Goal: Task Accomplishment & Management: Complete application form

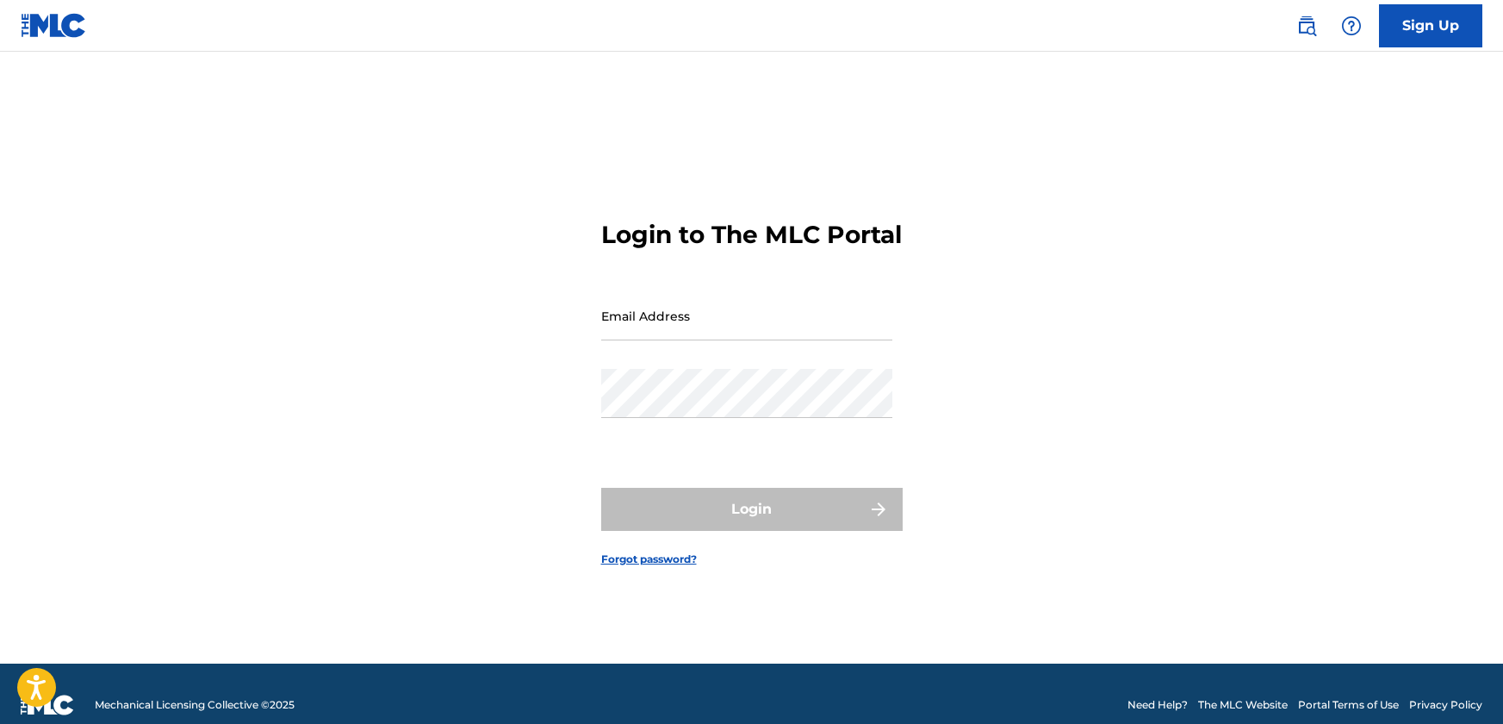
click at [644, 326] on input "Email Address" at bounding box center [746, 315] width 291 height 49
type input "[EMAIL_ADDRESS][DOMAIN_NAME]"
click at [777, 520] on div "Login" at bounding box center [752, 509] width 302 height 43
click at [649, 567] on link "Forgot password?" at bounding box center [649, 559] width 96 height 16
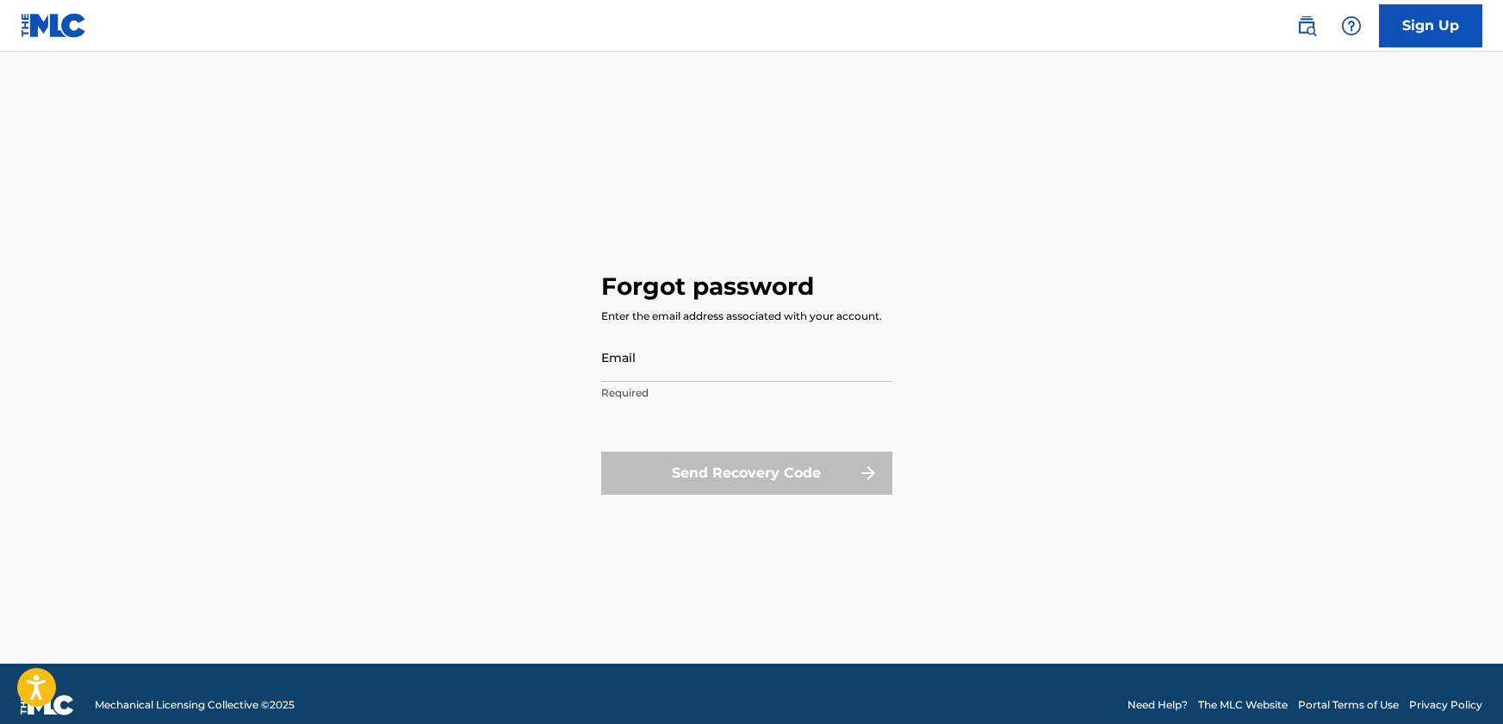
click at [653, 368] on input "Email" at bounding box center [746, 357] width 291 height 49
type input "[EMAIL_ADDRESS][DOMAIN_NAME]"
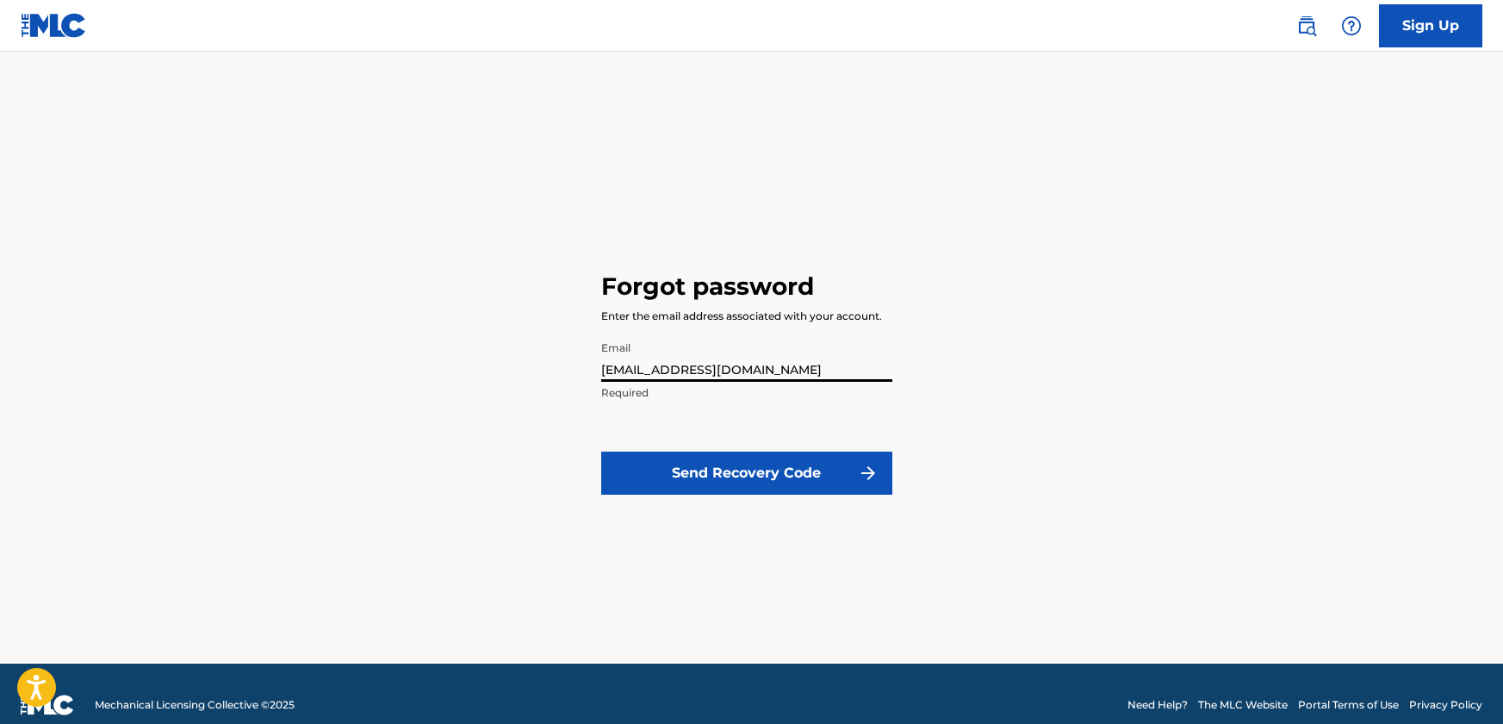
click at [722, 479] on button "Send Recovery Code" at bounding box center [746, 472] width 291 height 43
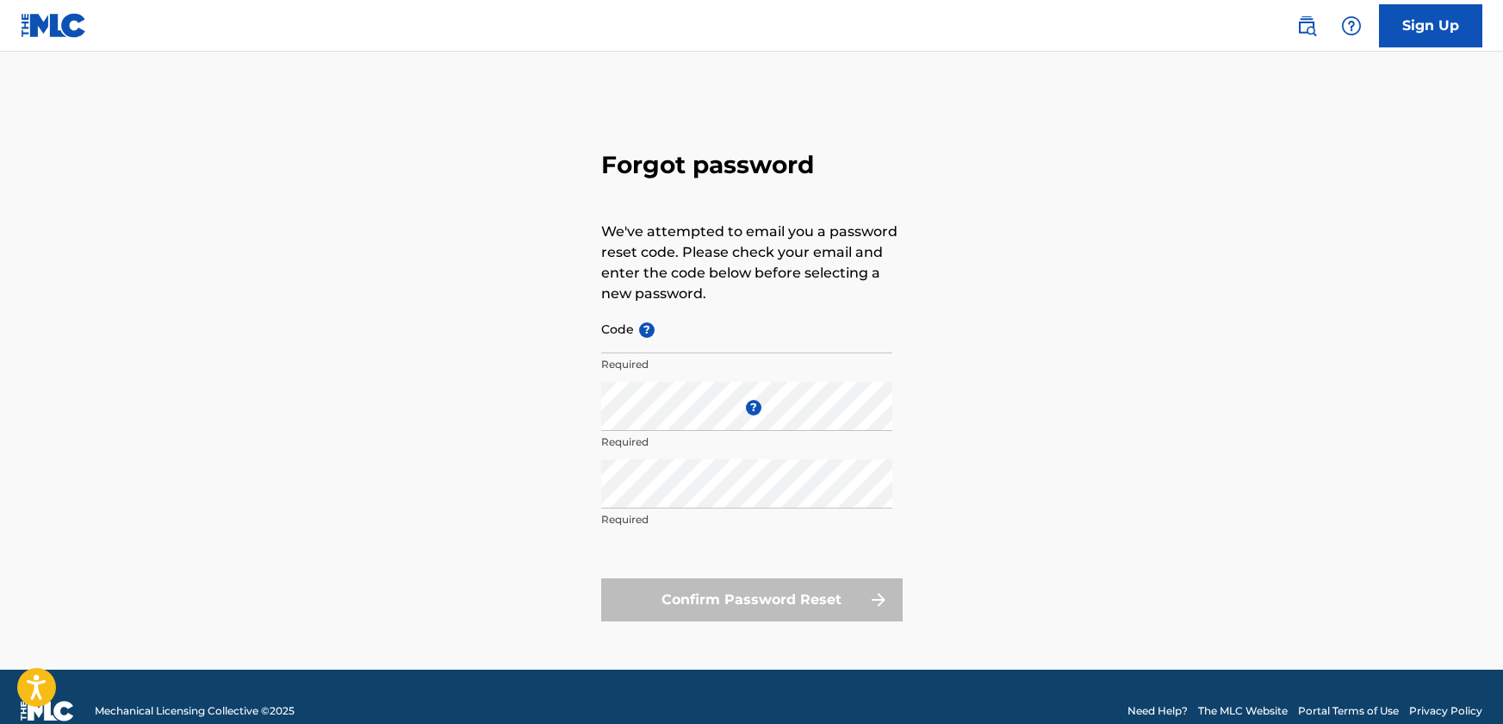
click at [691, 337] on input "Code ?" at bounding box center [746, 328] width 291 height 49
paste input "FP_36fe66ab1a40298ea285ebdd593e"
type input "FP_36fe66ab1a40298ea285ebdd593e"
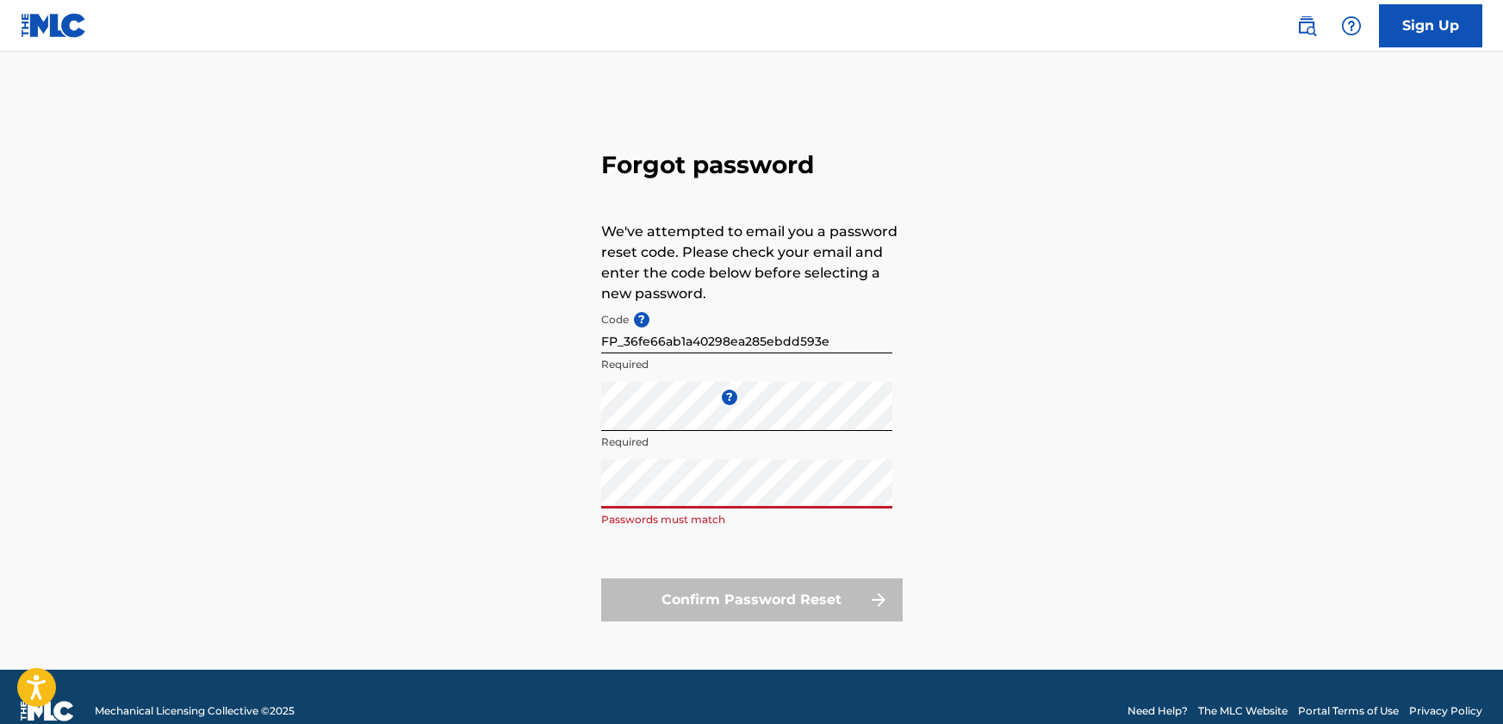
click at [720, 451] on div "Enter a new password ? Required" at bounding box center [746, 421] width 291 height 78
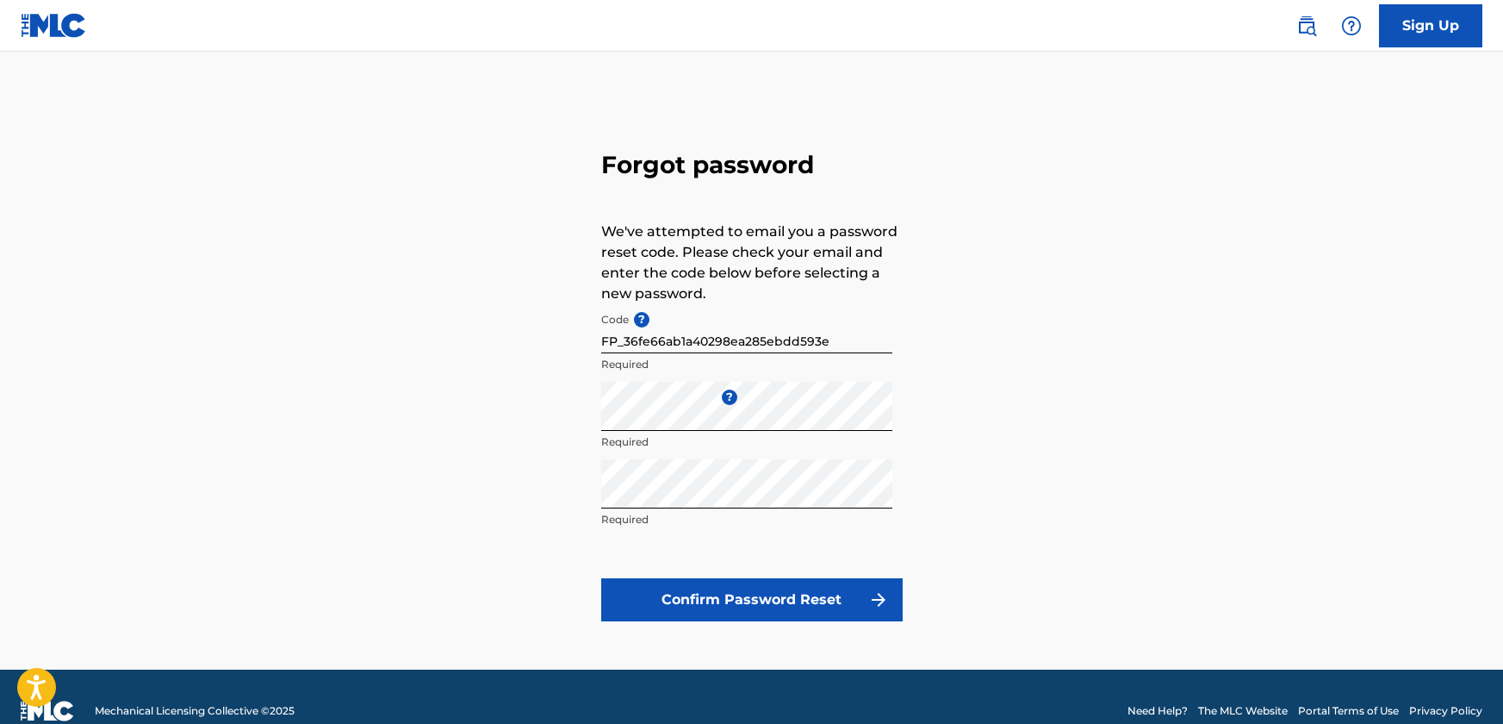
click at [751, 601] on button "Confirm Password Reset" at bounding box center [752, 599] width 302 height 43
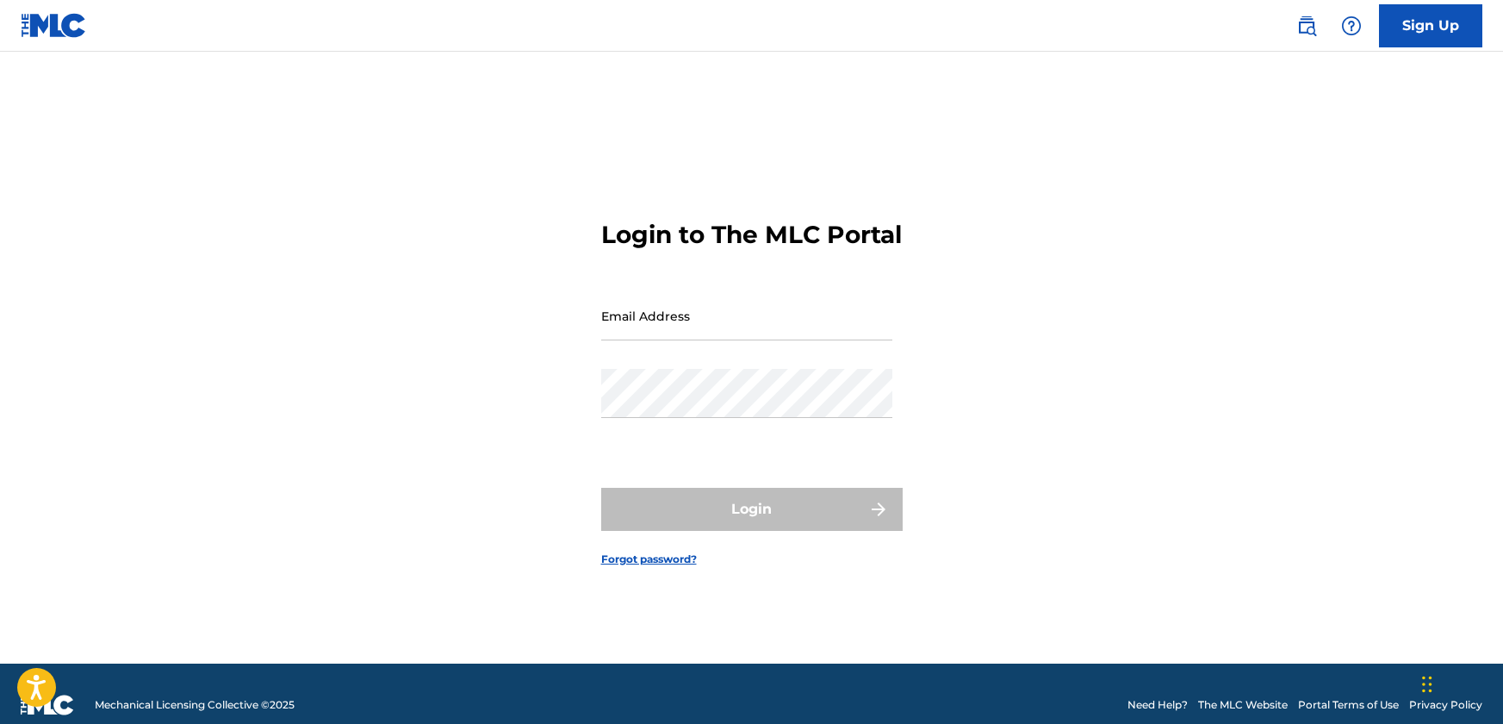
click at [638, 337] on input "Email Address" at bounding box center [746, 315] width 291 height 49
type input "[EMAIL_ADDRESS][DOMAIN_NAME]"
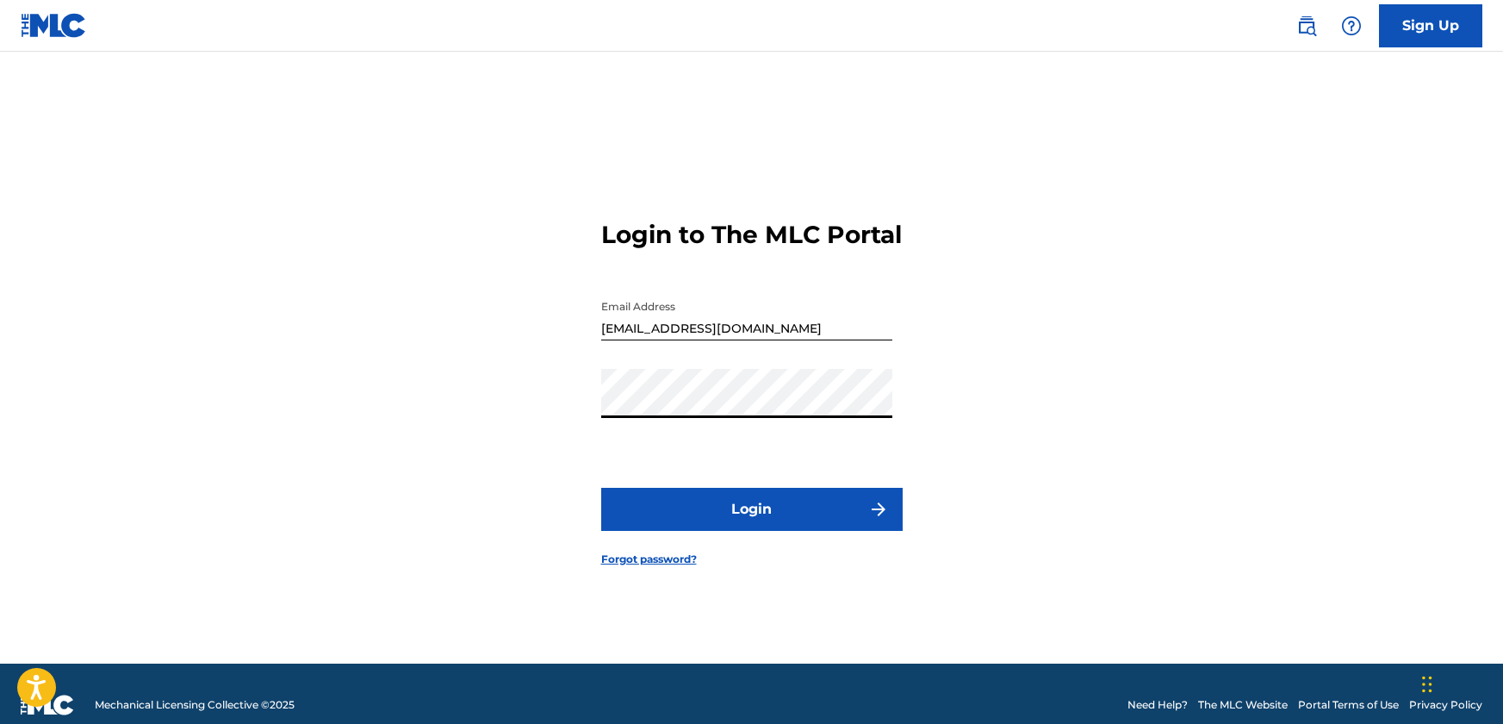
click at [708, 510] on button "Login" at bounding box center [752, 509] width 302 height 43
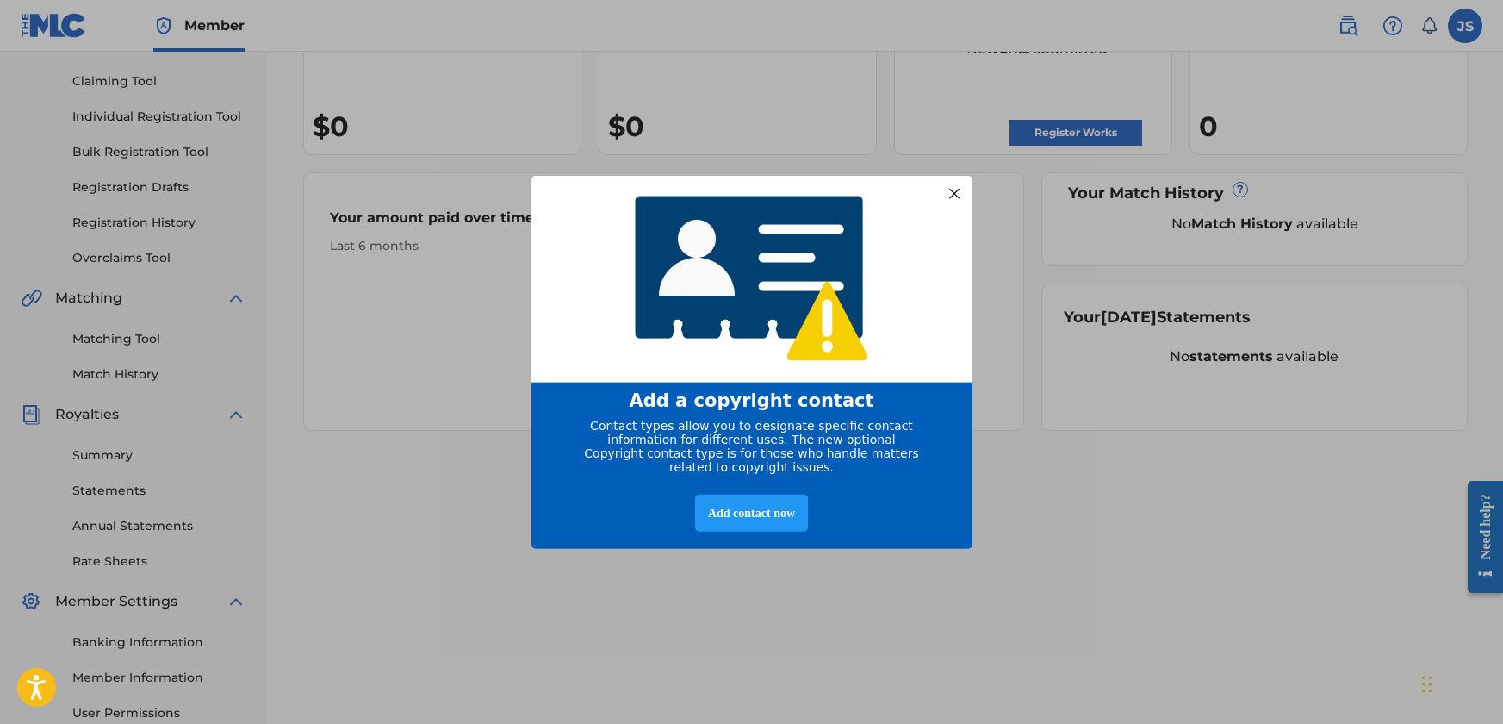
scroll to position [86, 0]
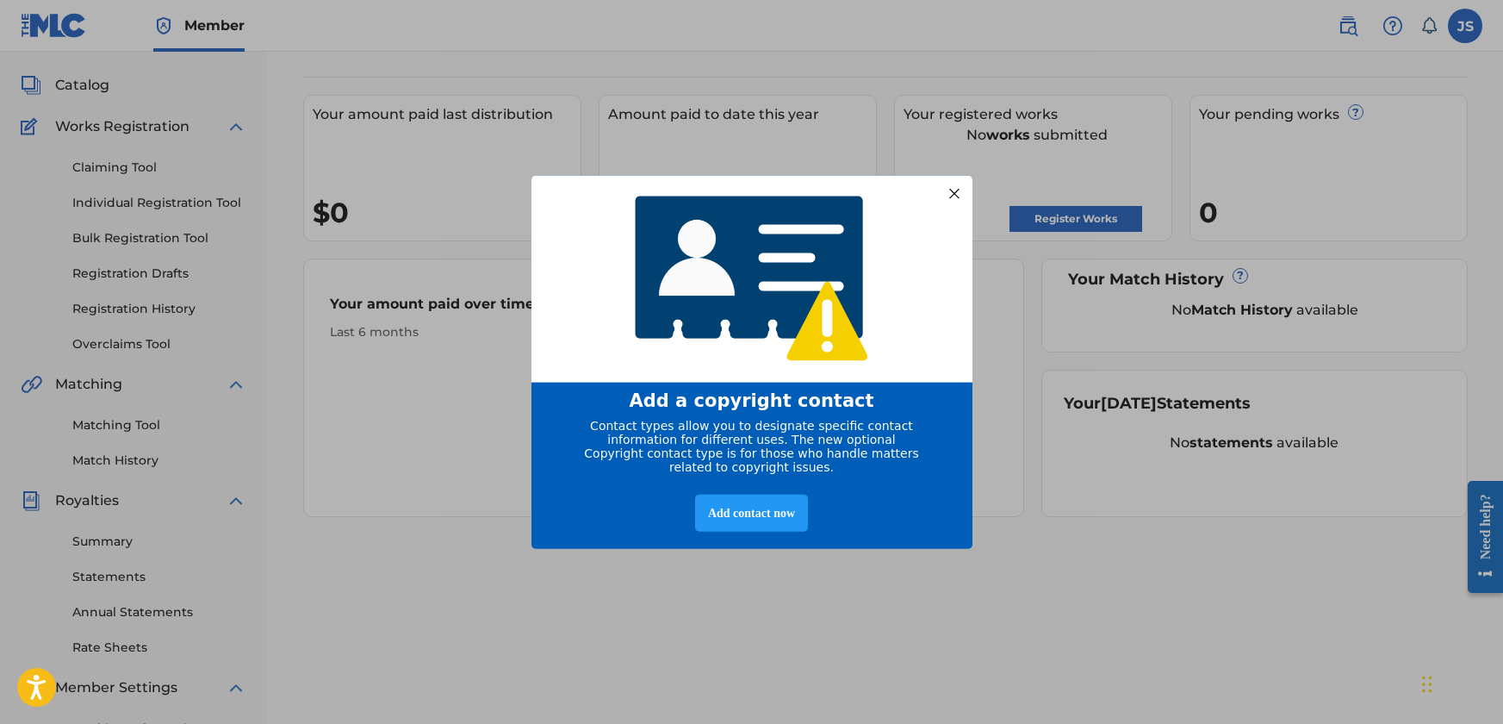
click at [952, 192] on div at bounding box center [954, 193] width 22 height 22
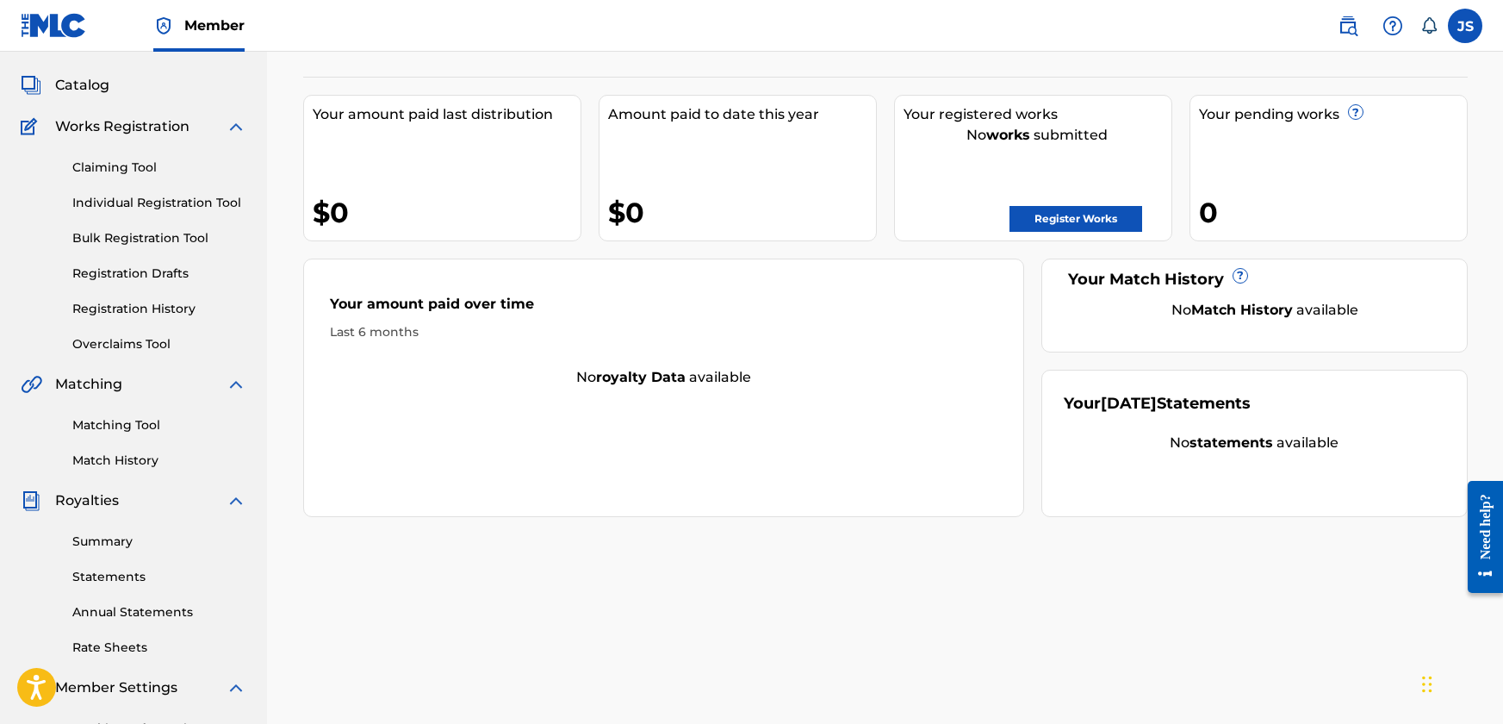
click at [112, 171] on link "Claiming Tool" at bounding box center [159, 168] width 174 height 18
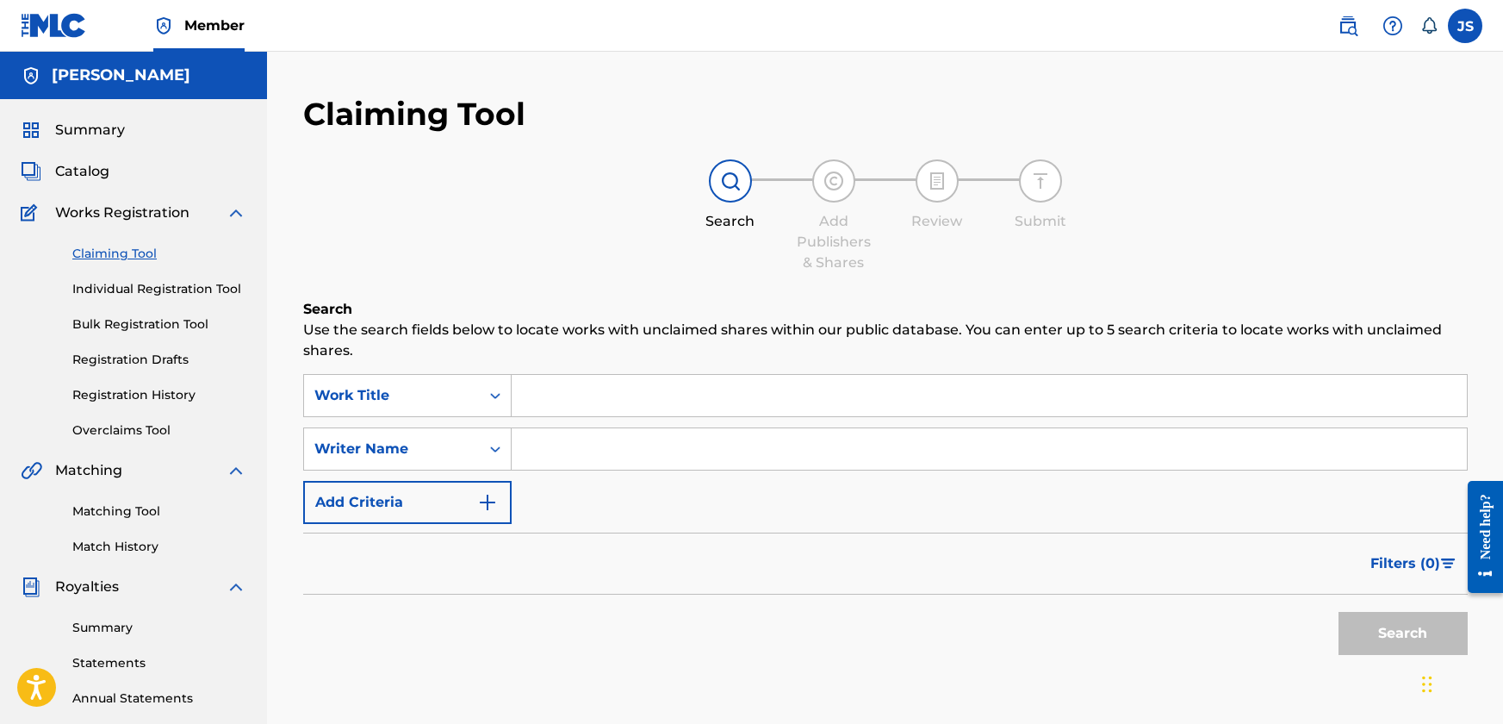
click at [110, 289] on link "Individual Registration Tool" at bounding box center [159, 289] width 174 height 18
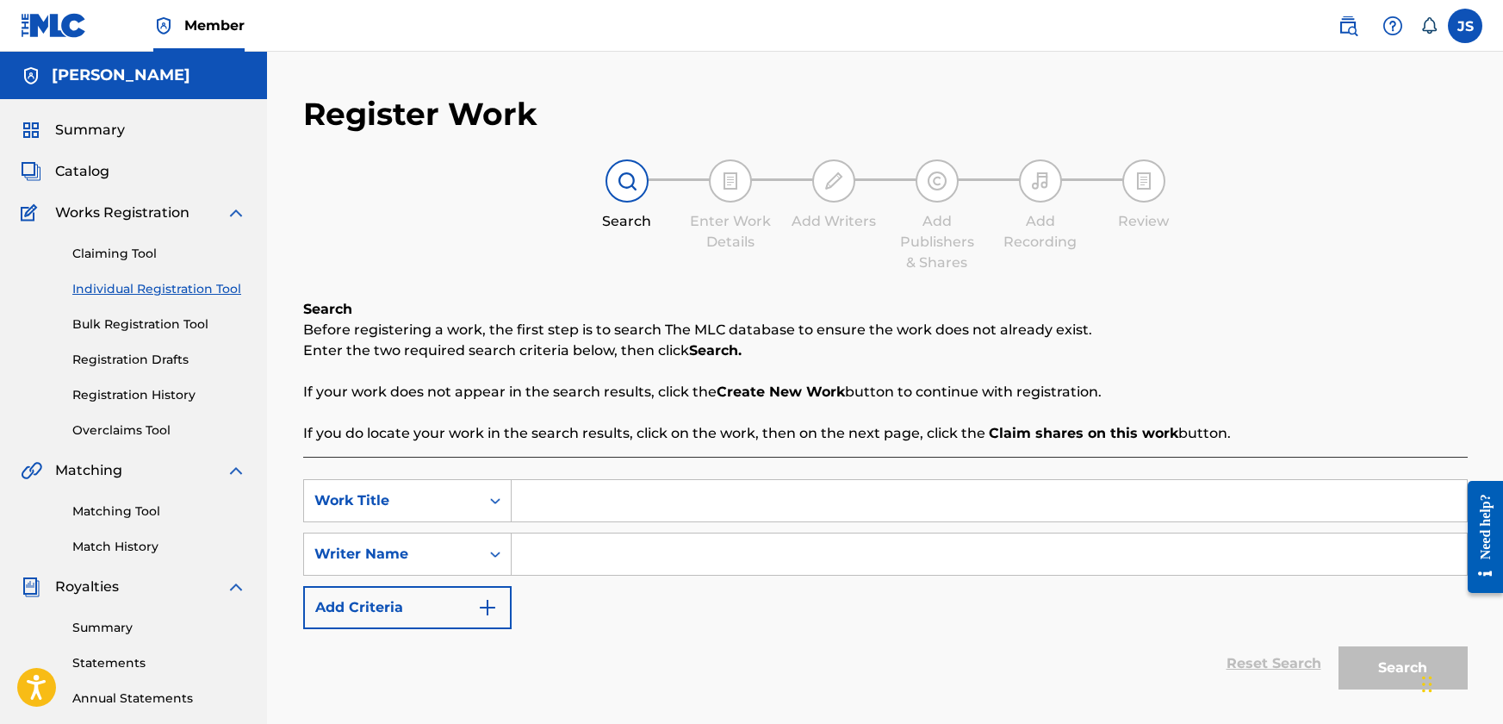
click at [103, 324] on link "Bulk Registration Tool" at bounding box center [159, 324] width 174 height 18
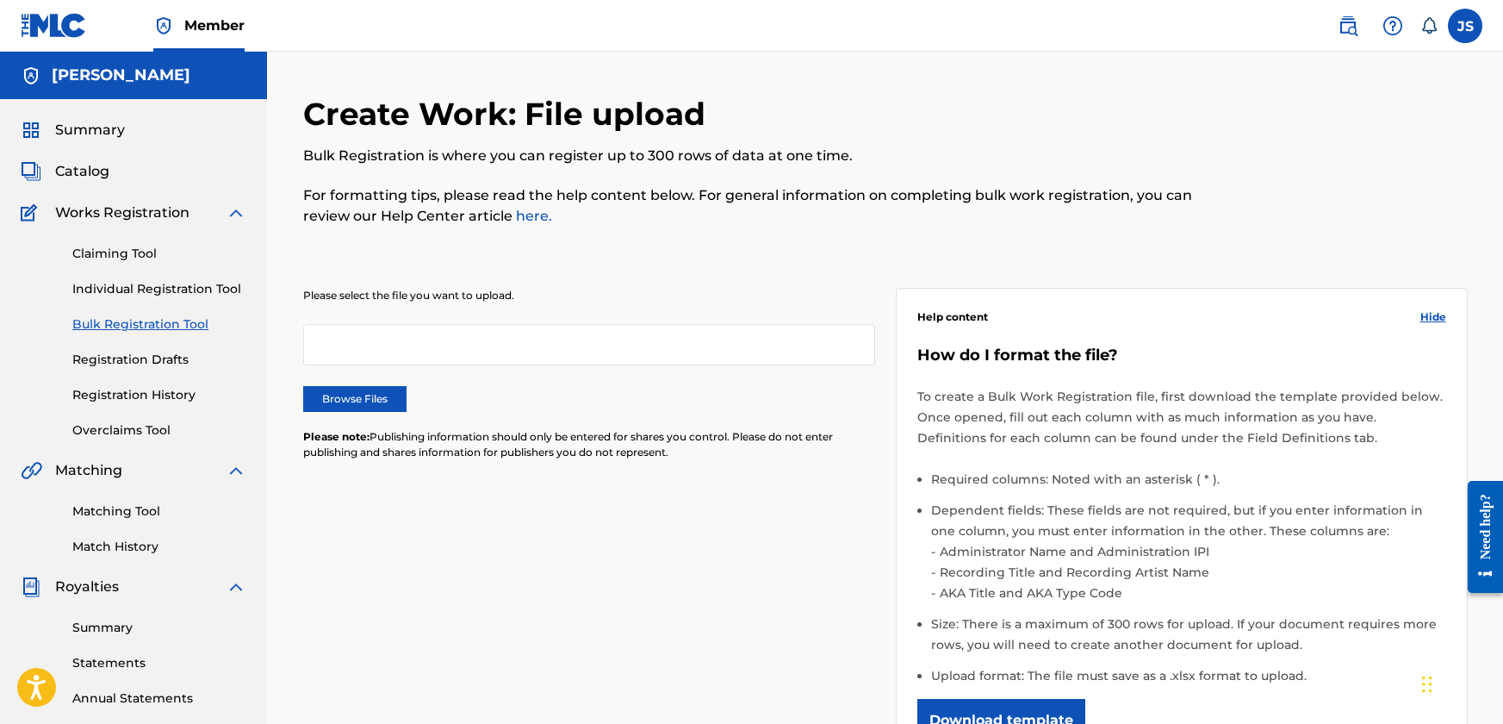
click at [128, 359] on link "Registration Drafts" at bounding box center [159, 360] width 174 height 18
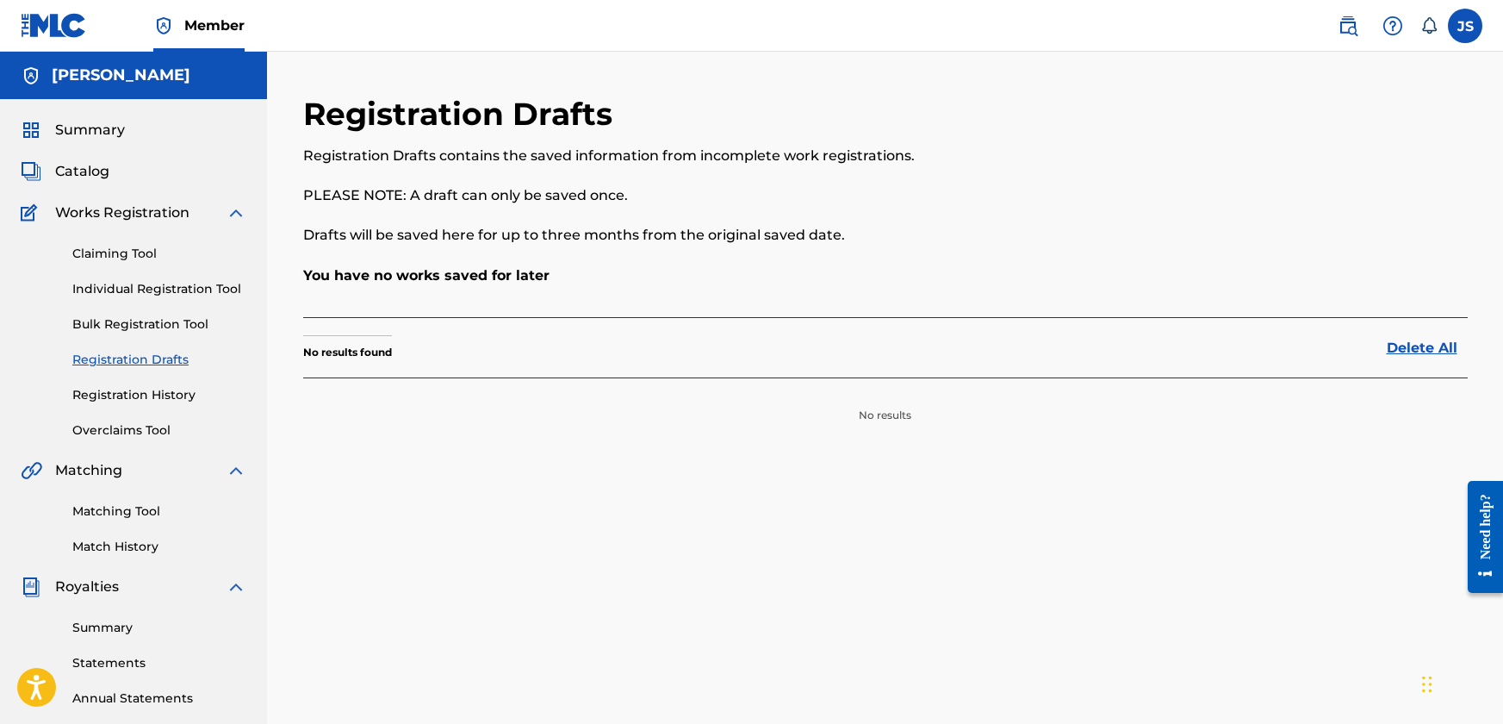
click at [134, 425] on link "Overclaims Tool" at bounding box center [159, 430] width 174 height 18
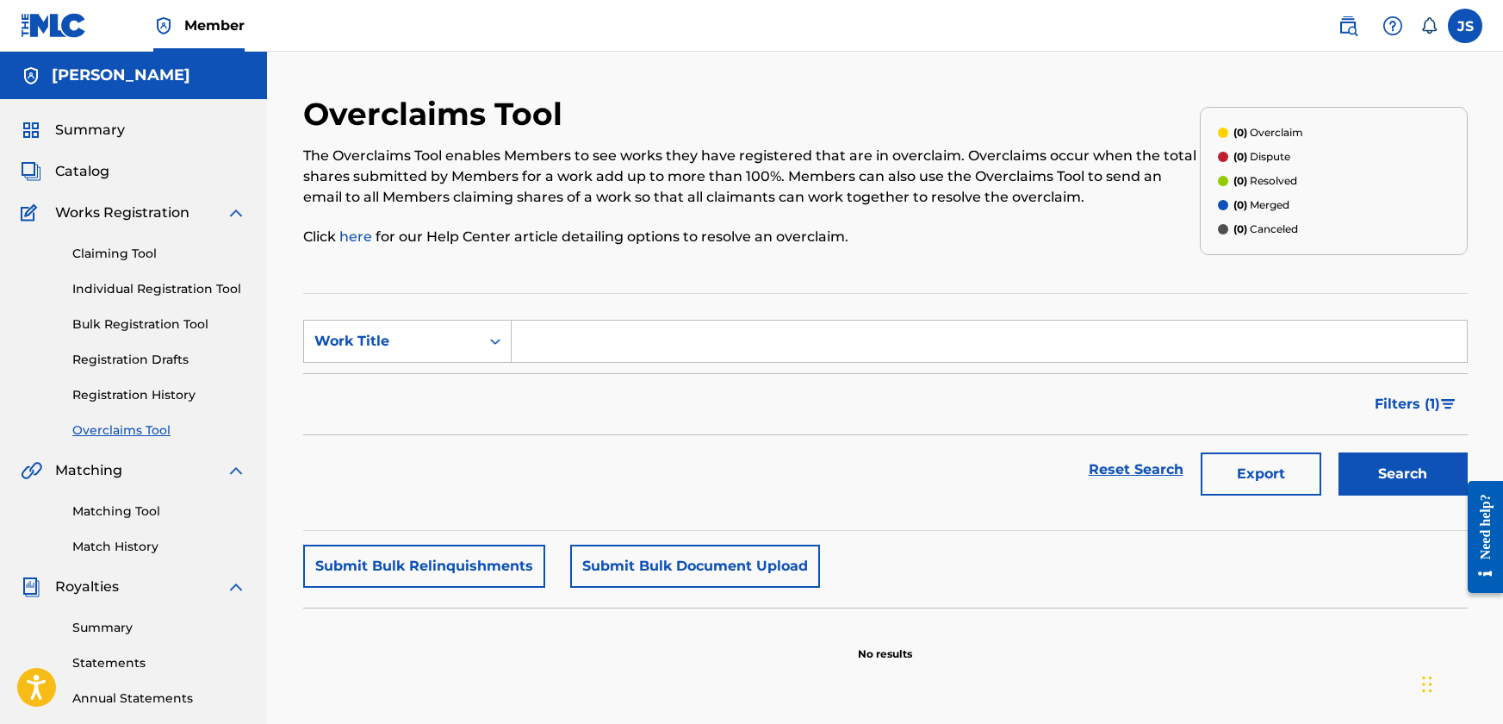
click at [84, 164] on span "Catalog" at bounding box center [82, 171] width 54 height 21
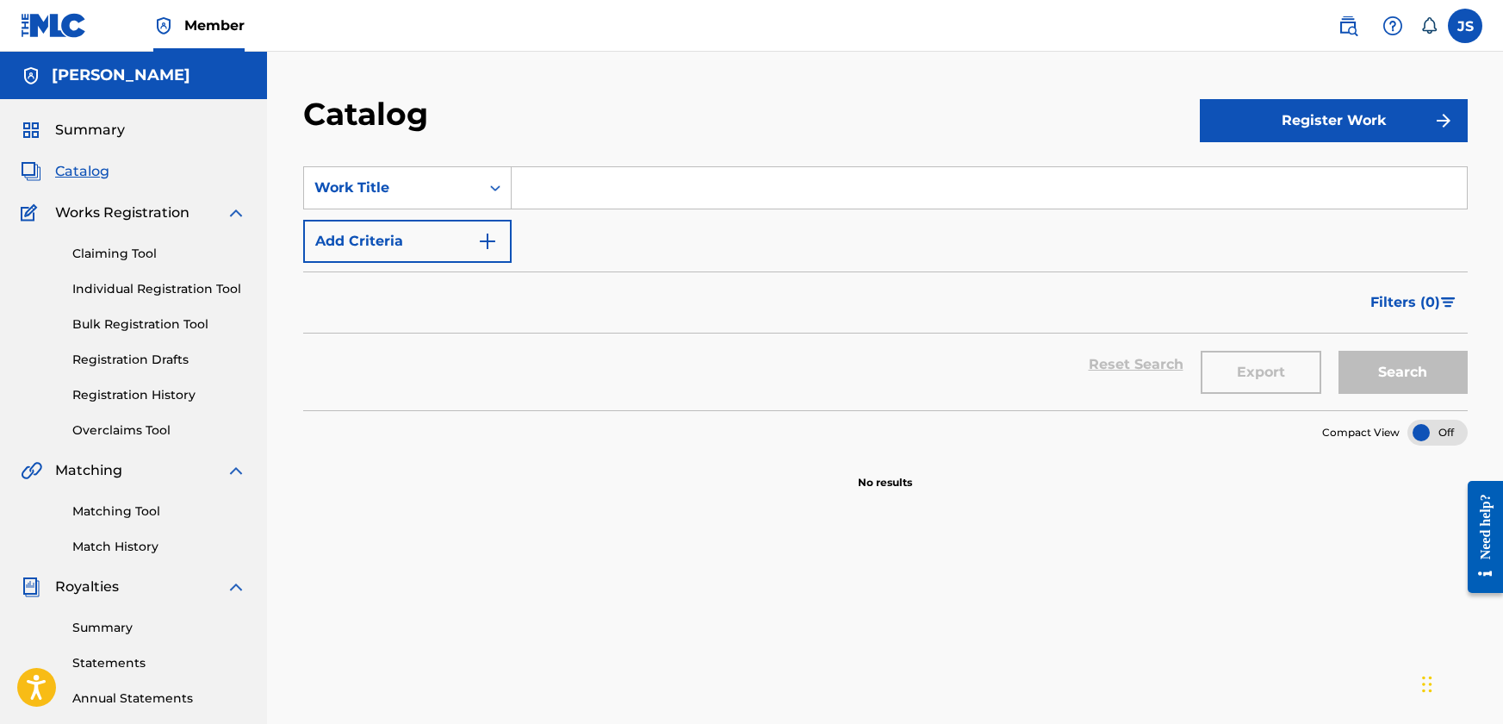
click at [84, 130] on span "Summary" at bounding box center [90, 130] width 70 height 21
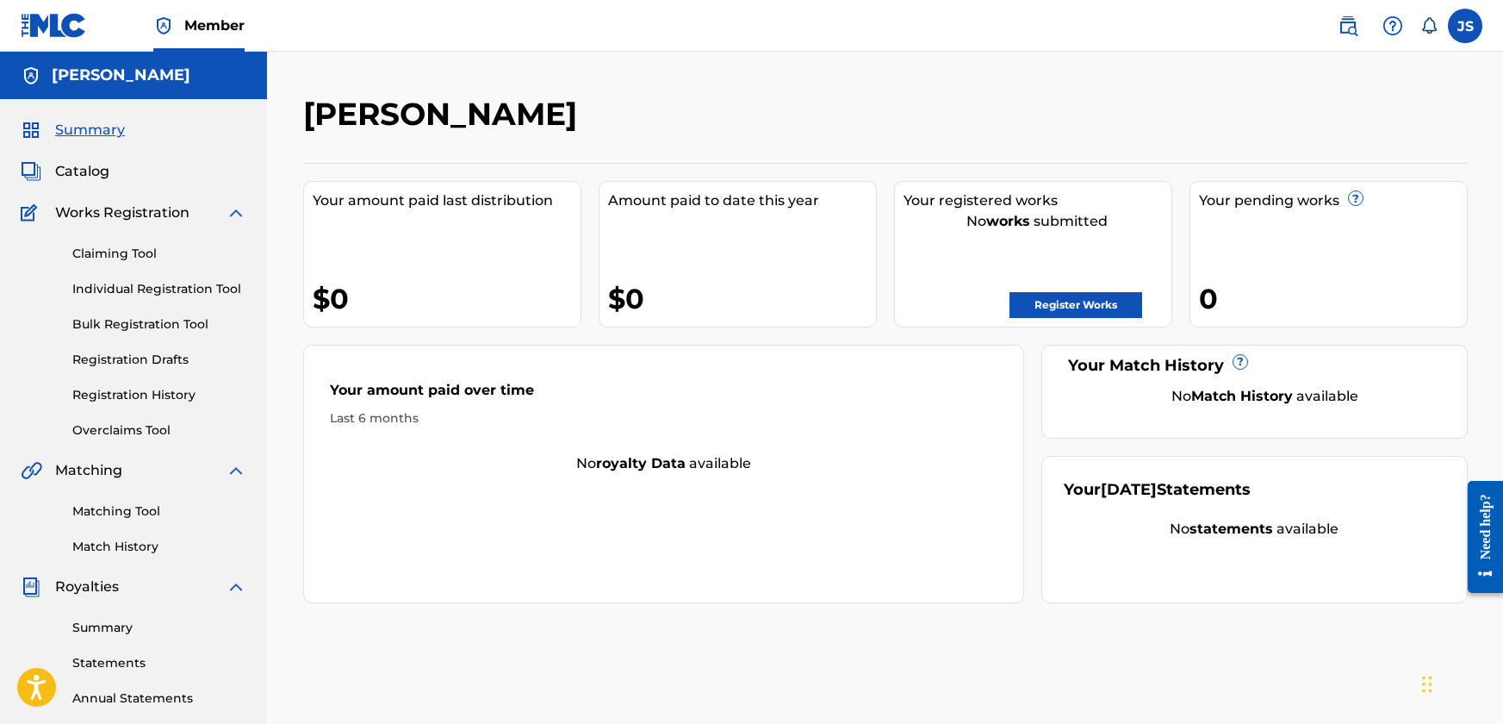
click at [1064, 296] on link "Register Works" at bounding box center [1076, 305] width 133 height 26
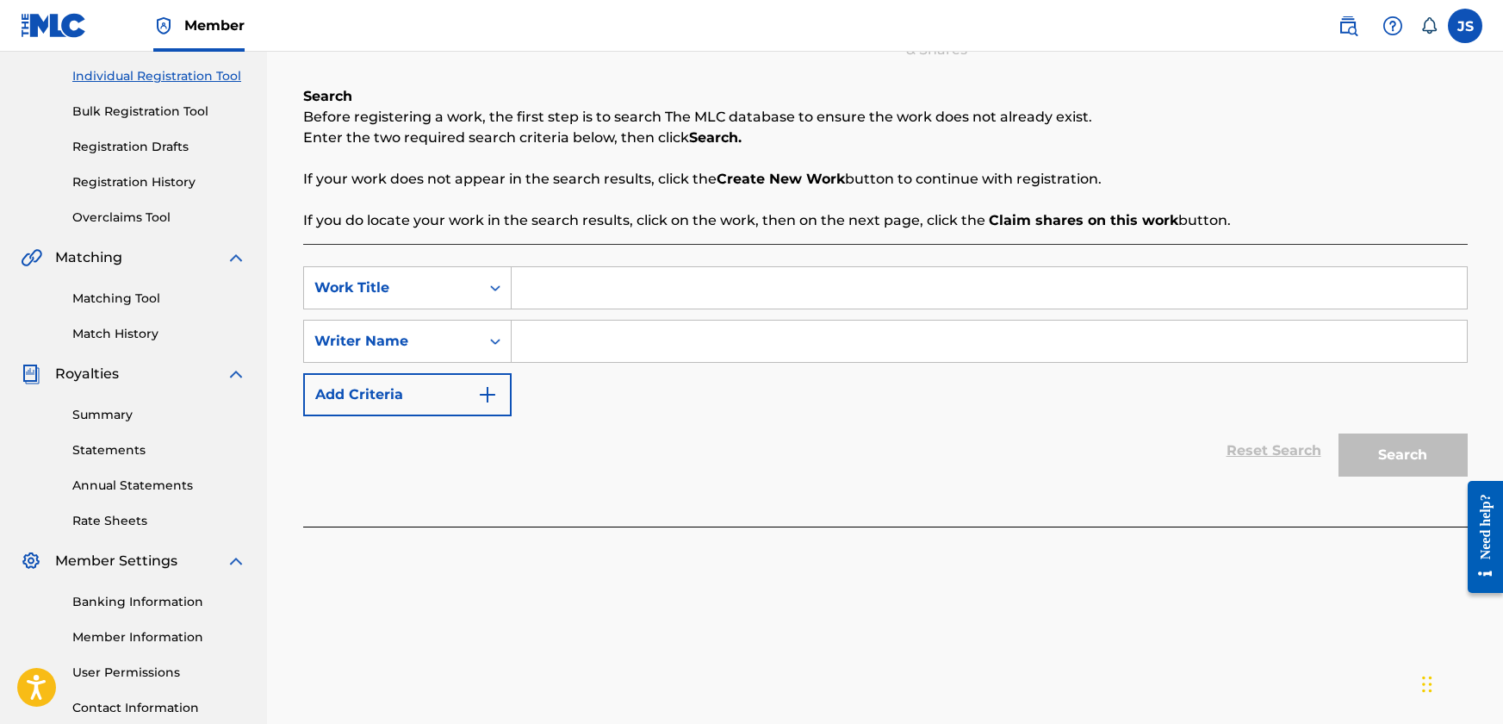
scroll to position [172, 0]
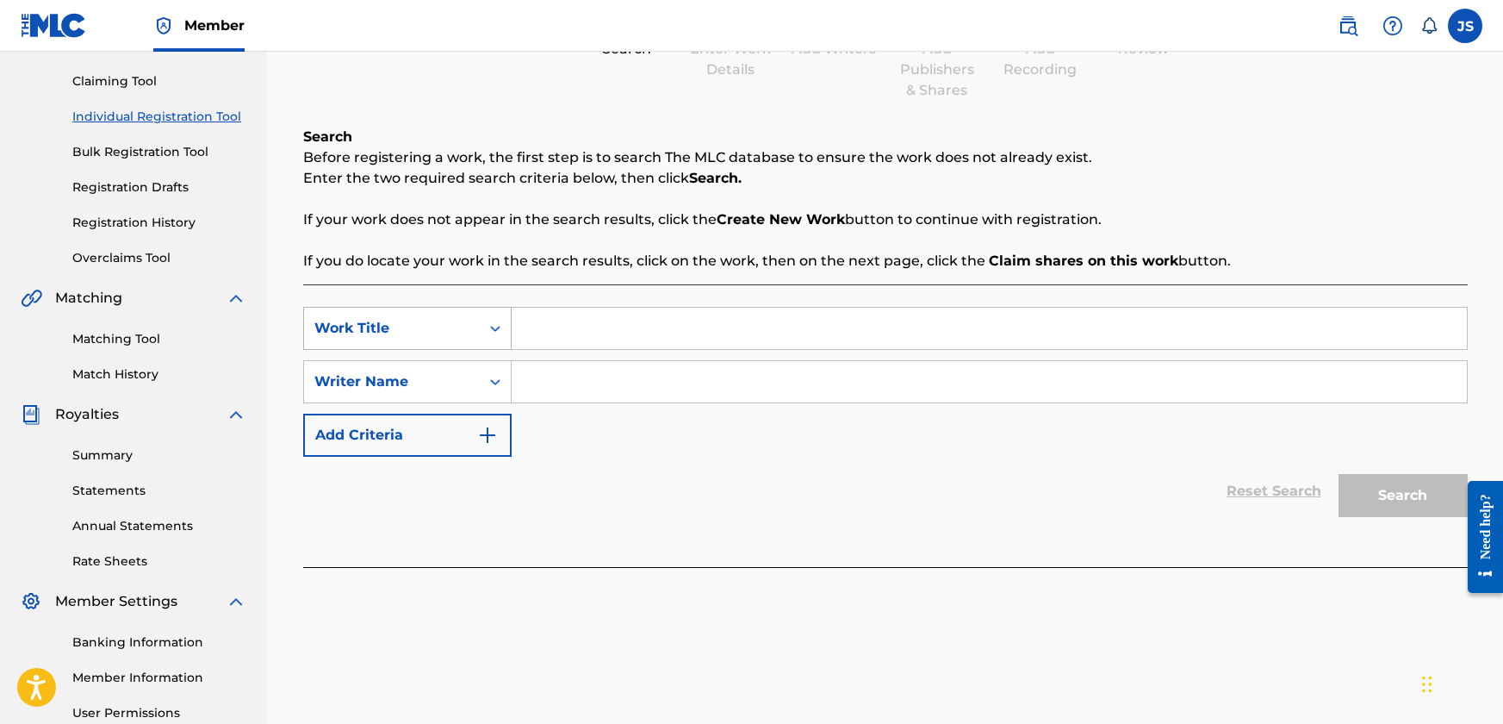
click at [493, 332] on icon "Search Form" at bounding box center [495, 328] width 17 height 17
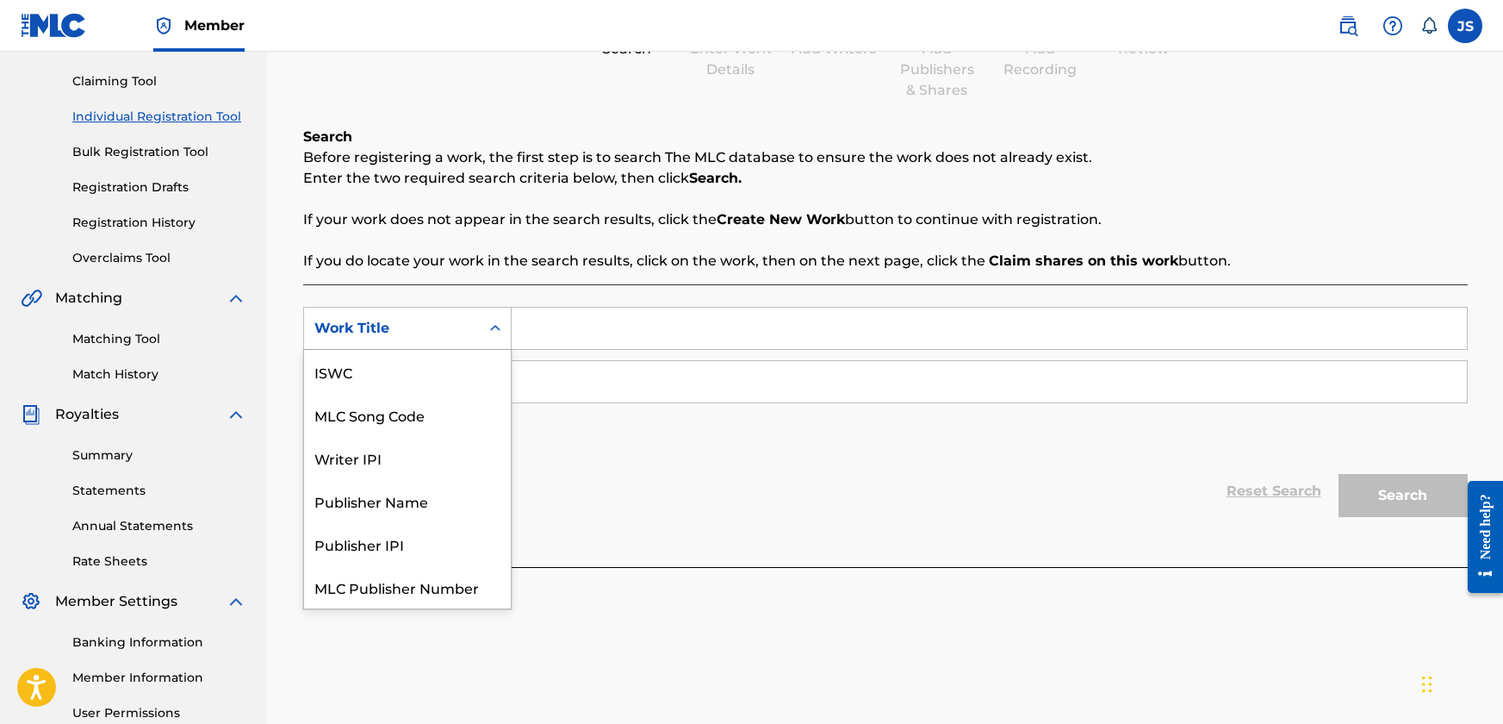
scroll to position [43, 0]
click at [493, 332] on icon "Search Form" at bounding box center [495, 328] width 17 height 17
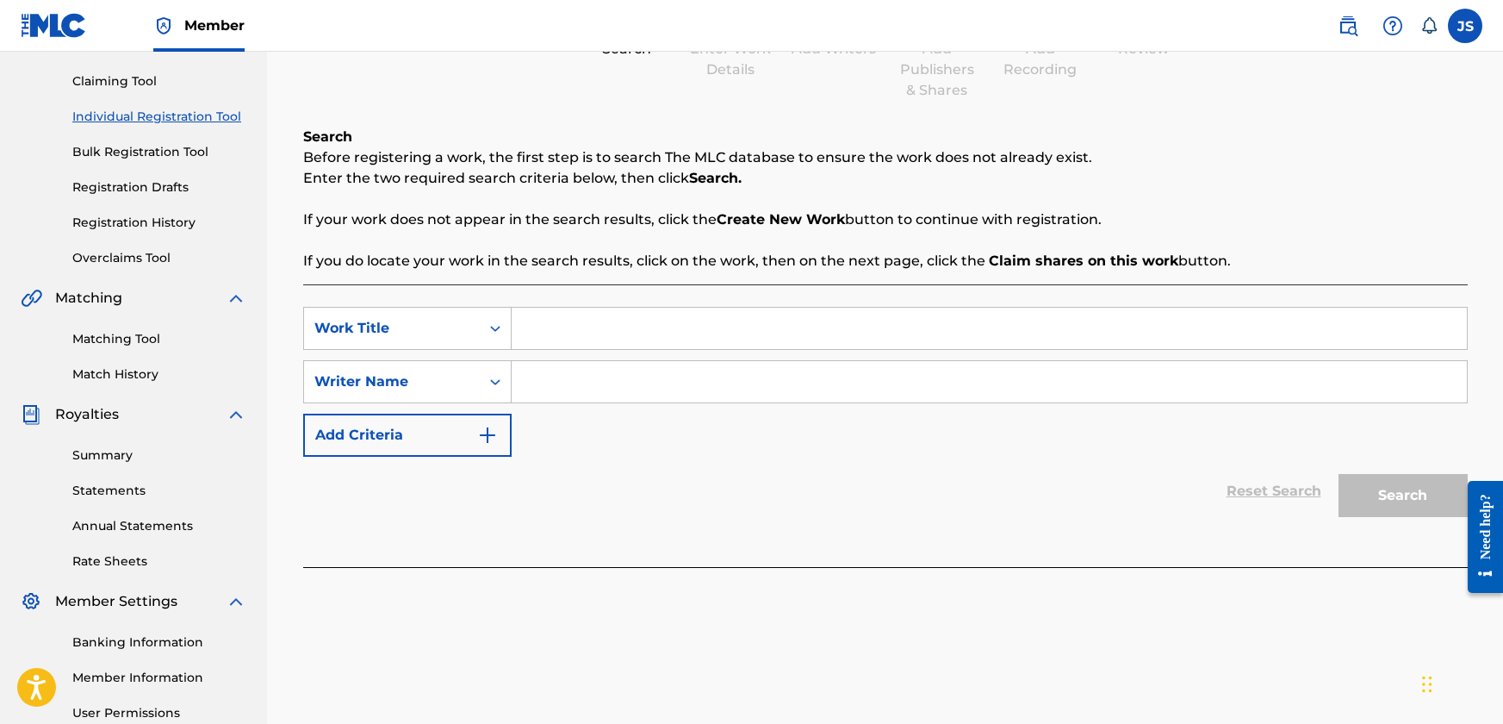
click at [544, 323] on input "Search Form" at bounding box center [990, 328] width 956 height 41
click at [523, 327] on input "Search Form" at bounding box center [990, 328] width 956 height 41
type input "Big man thing"
click at [1366, 492] on div "Search" at bounding box center [1399, 491] width 138 height 69
click at [569, 381] on input "Search Form" at bounding box center [990, 381] width 956 height 41
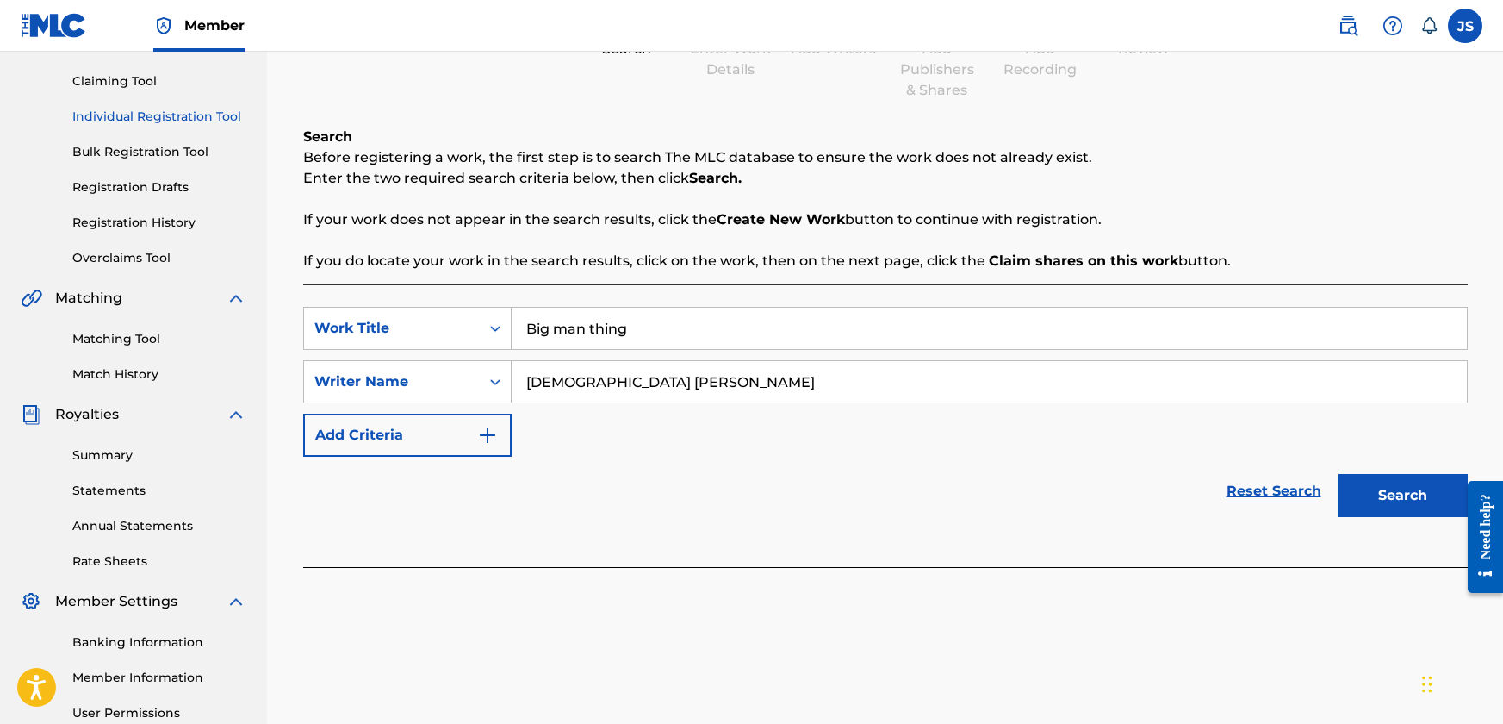
type input "[DEMOGRAPHIC_DATA] [PERSON_NAME]"
click at [1364, 489] on button "Search" at bounding box center [1403, 495] width 129 height 43
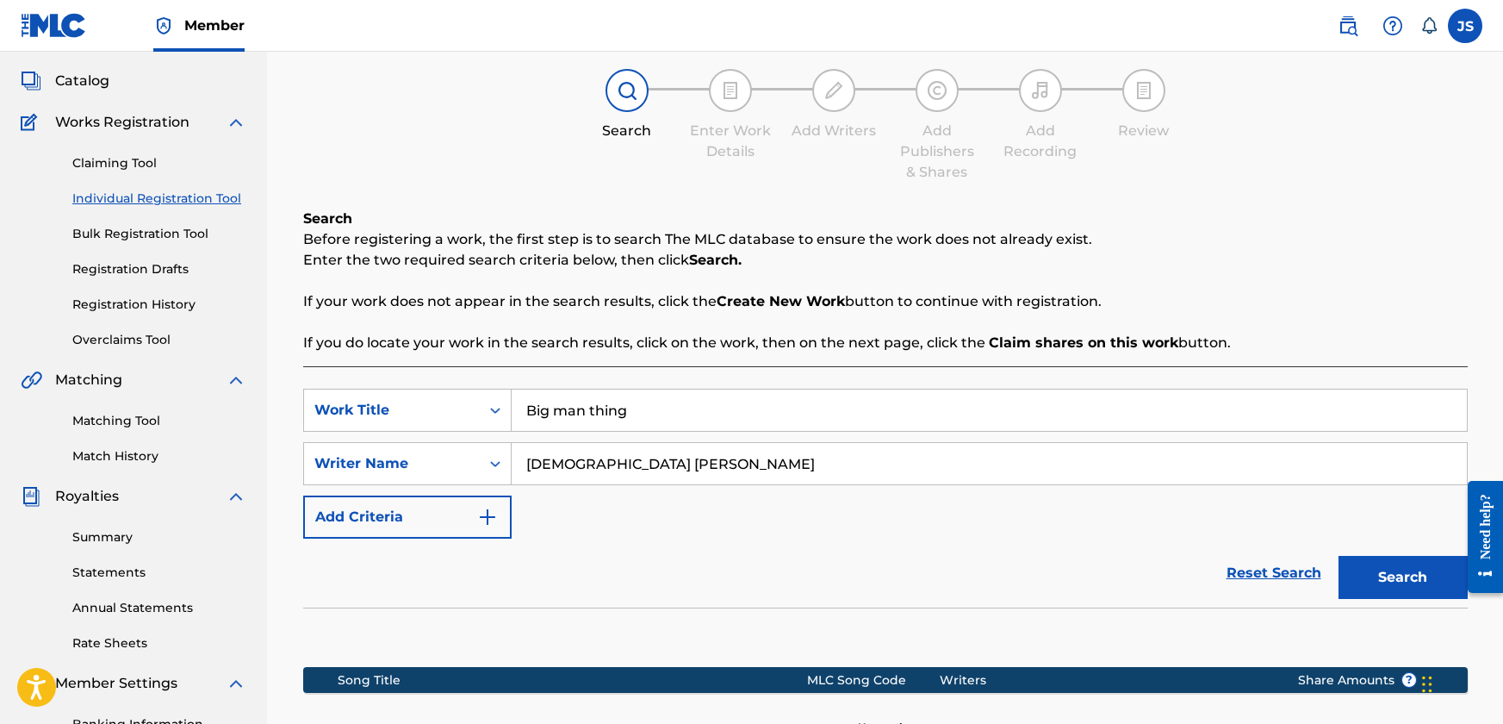
scroll to position [86, 0]
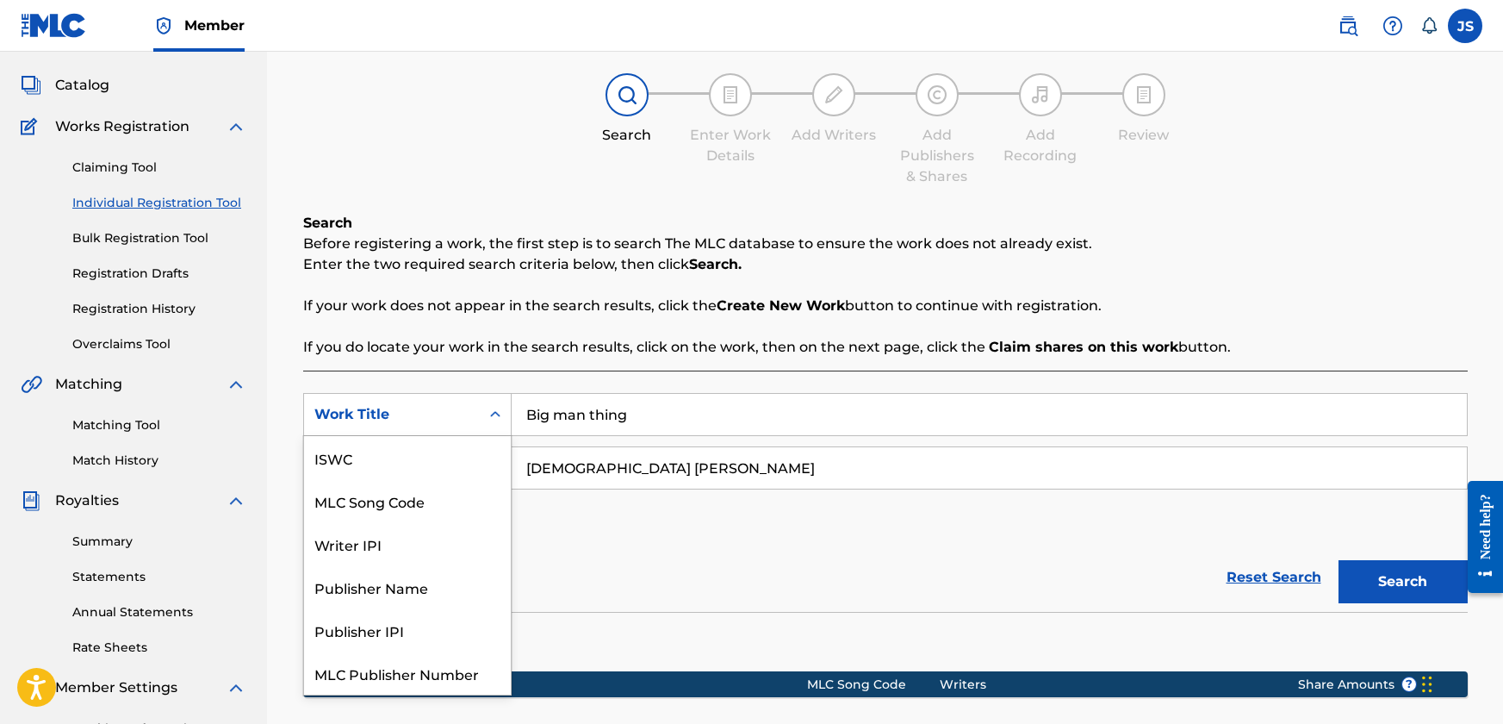
click at [488, 415] on icon "Search Form" at bounding box center [495, 414] width 17 height 17
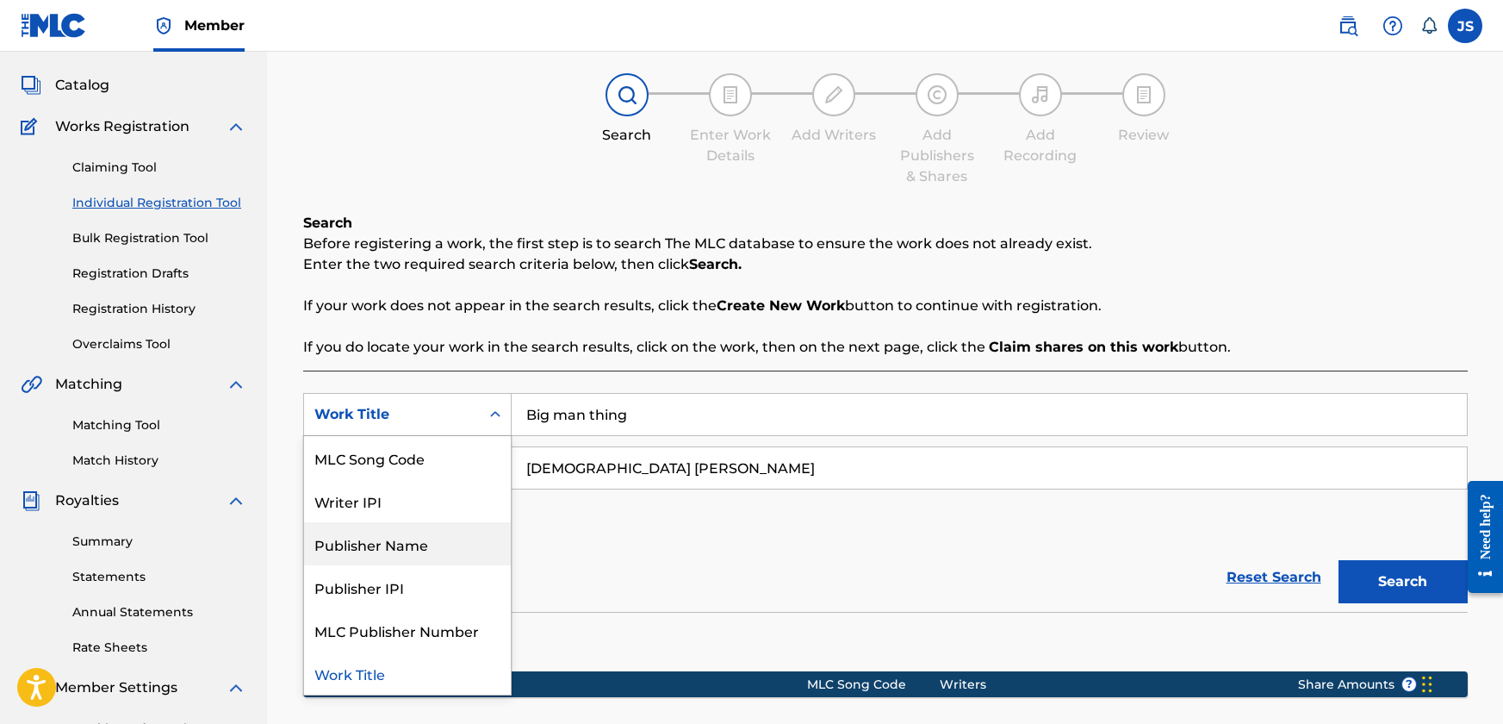
click at [426, 542] on div "Publisher Name" at bounding box center [407, 543] width 207 height 43
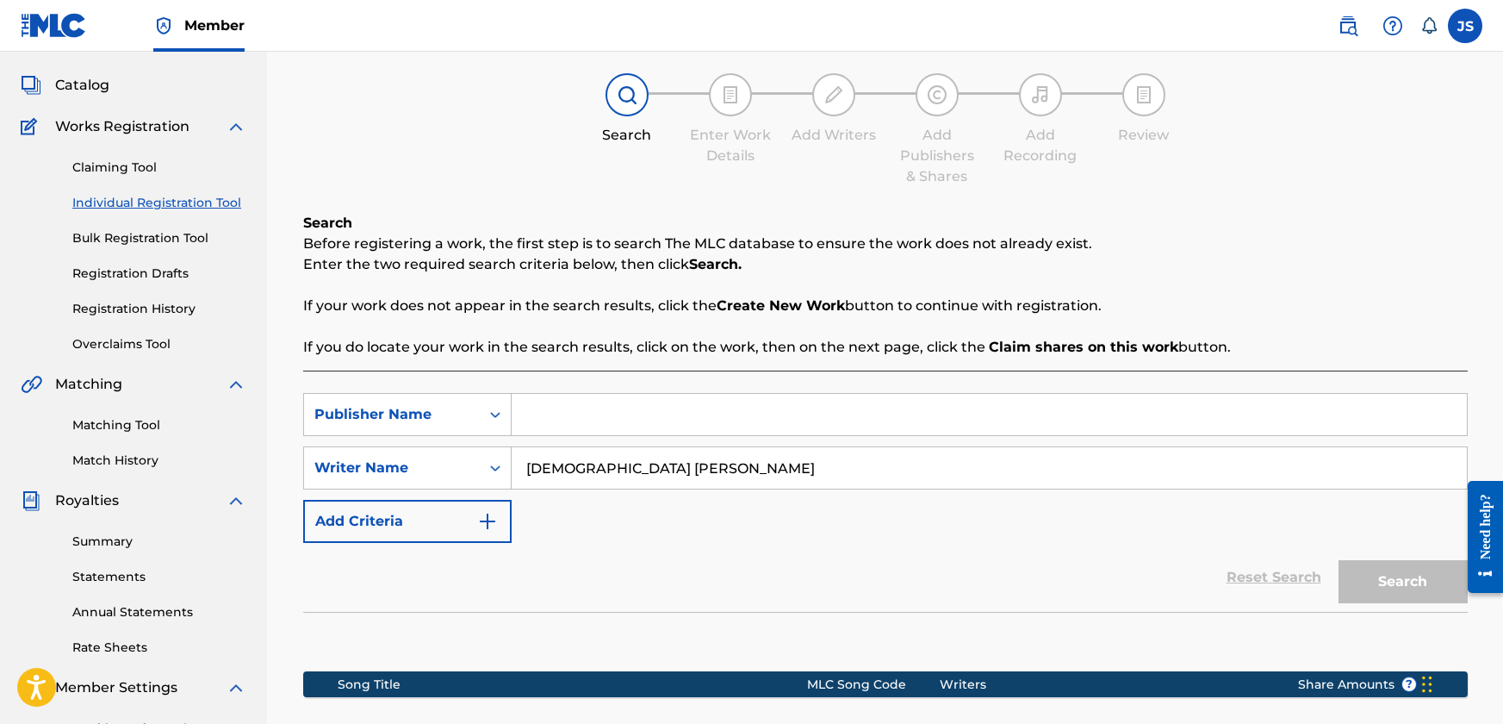
click at [593, 425] on input "Search Form" at bounding box center [990, 414] width 956 height 41
click at [1383, 567] on button "Search" at bounding box center [1403, 581] width 129 height 43
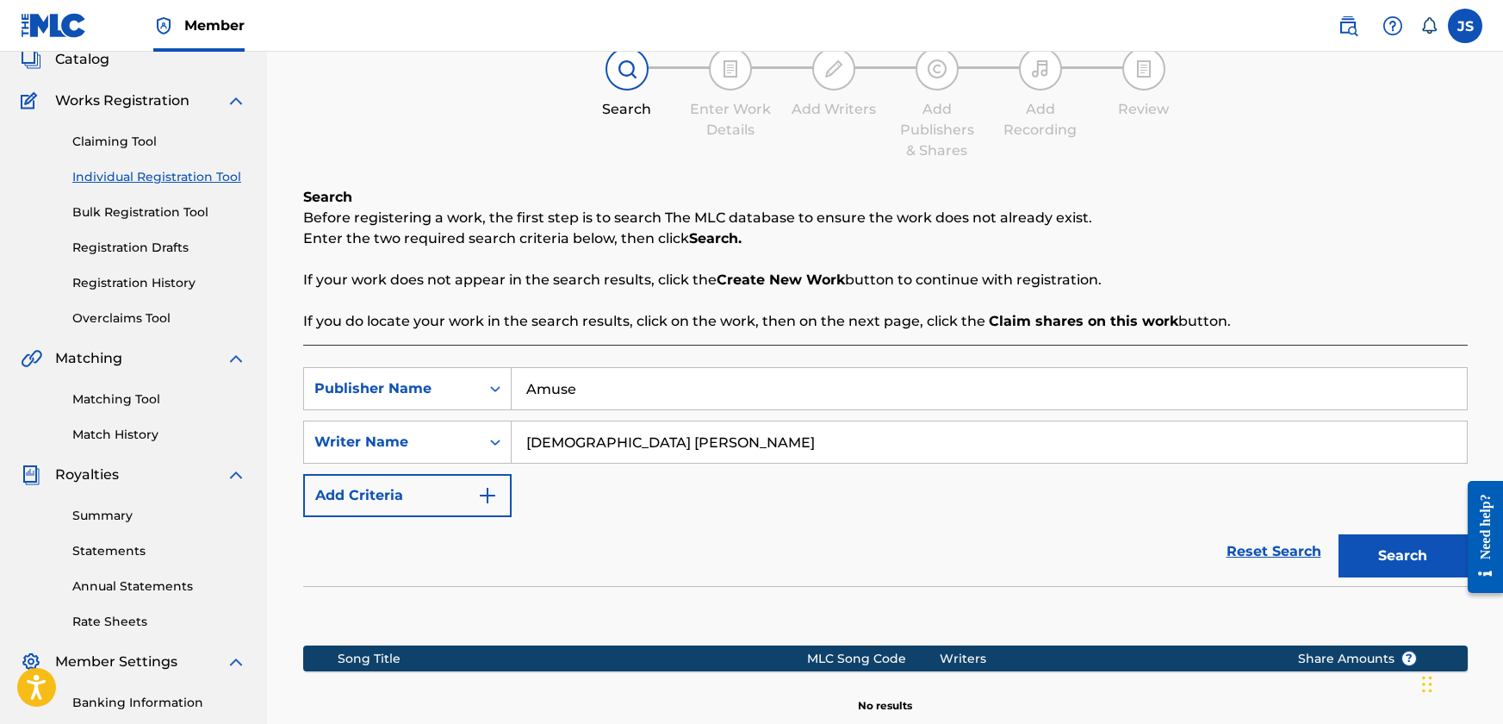
scroll to position [86, 0]
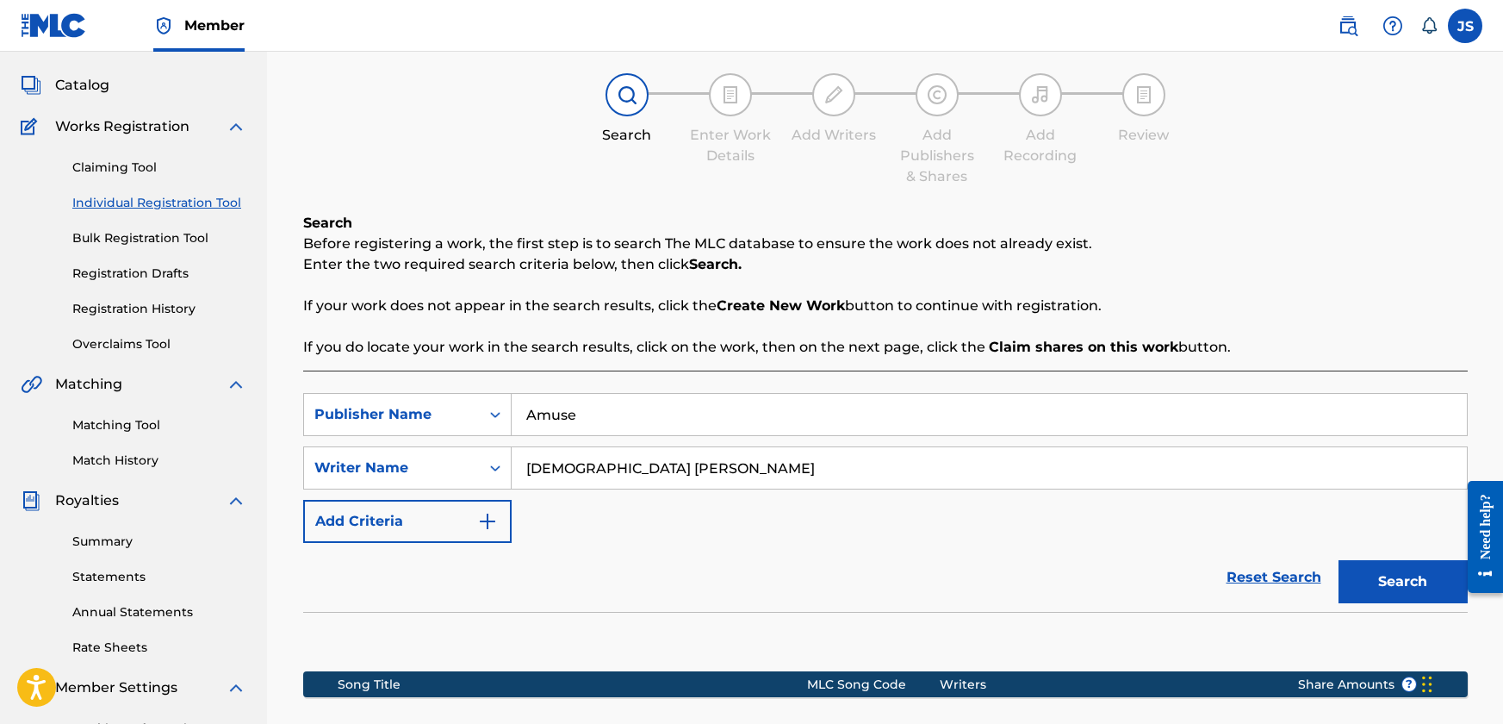
click at [665, 408] on input "Amuse" at bounding box center [990, 414] width 956 height 41
type input "[DEMOGRAPHIC_DATA] [PERSON_NAME]"
click at [1358, 571] on button "Search" at bounding box center [1403, 581] width 129 height 43
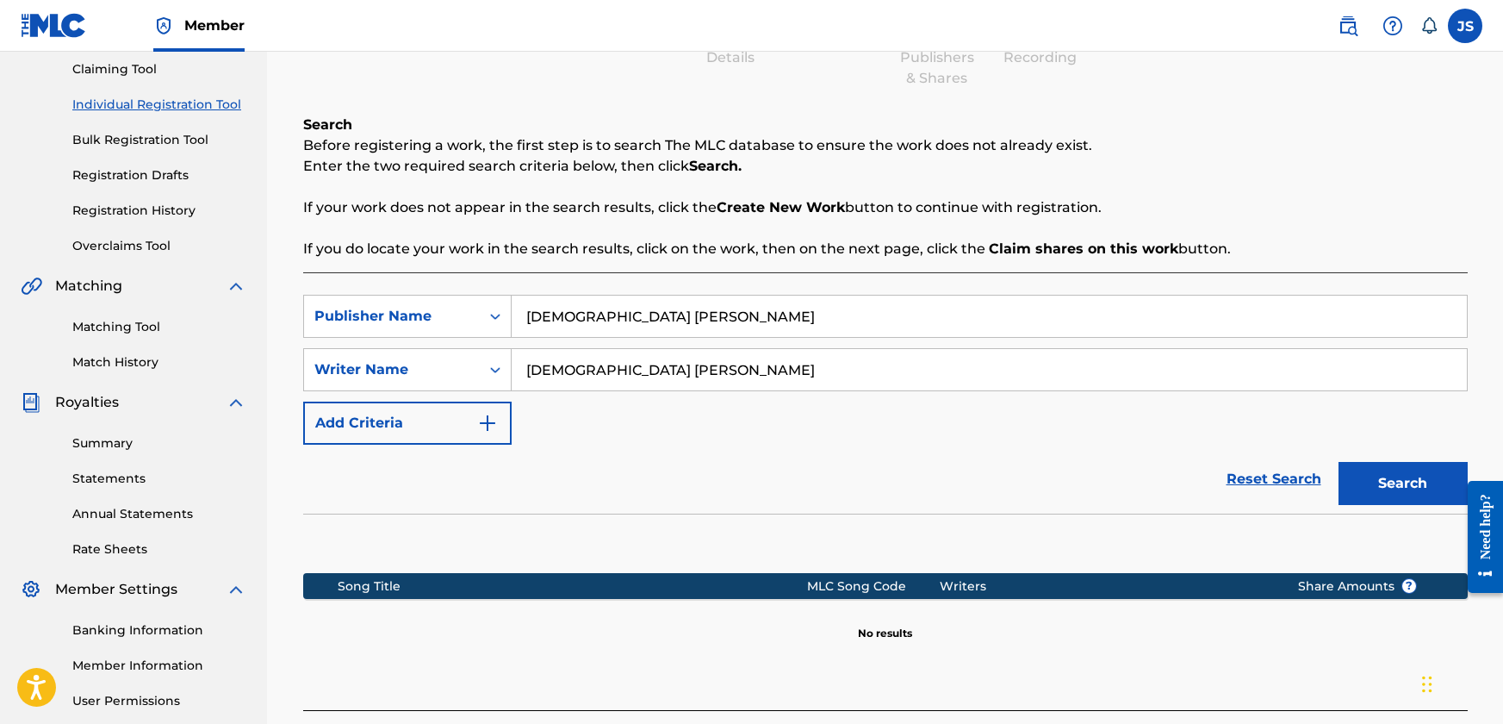
scroll to position [172, 0]
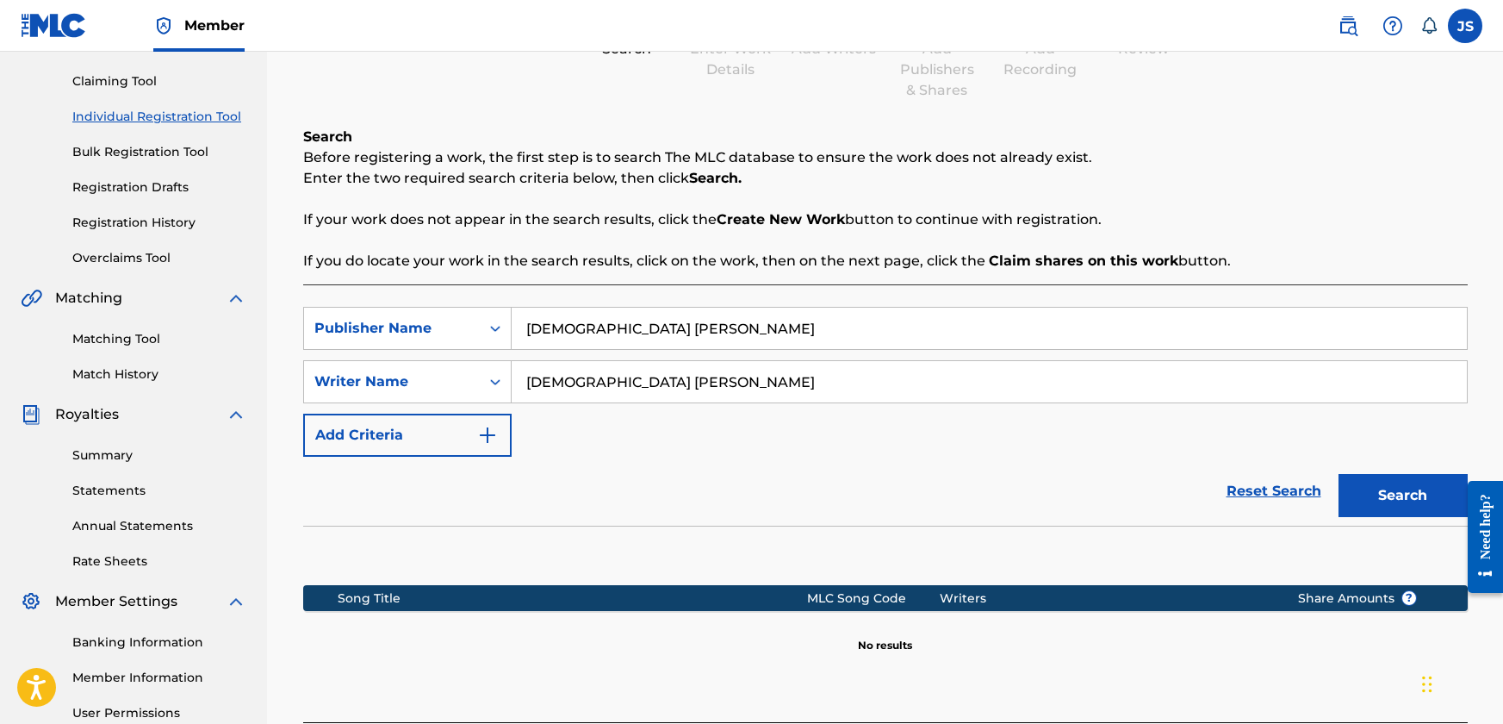
click at [623, 318] on input "[DEMOGRAPHIC_DATA] [PERSON_NAME]" at bounding box center [990, 328] width 956 height 41
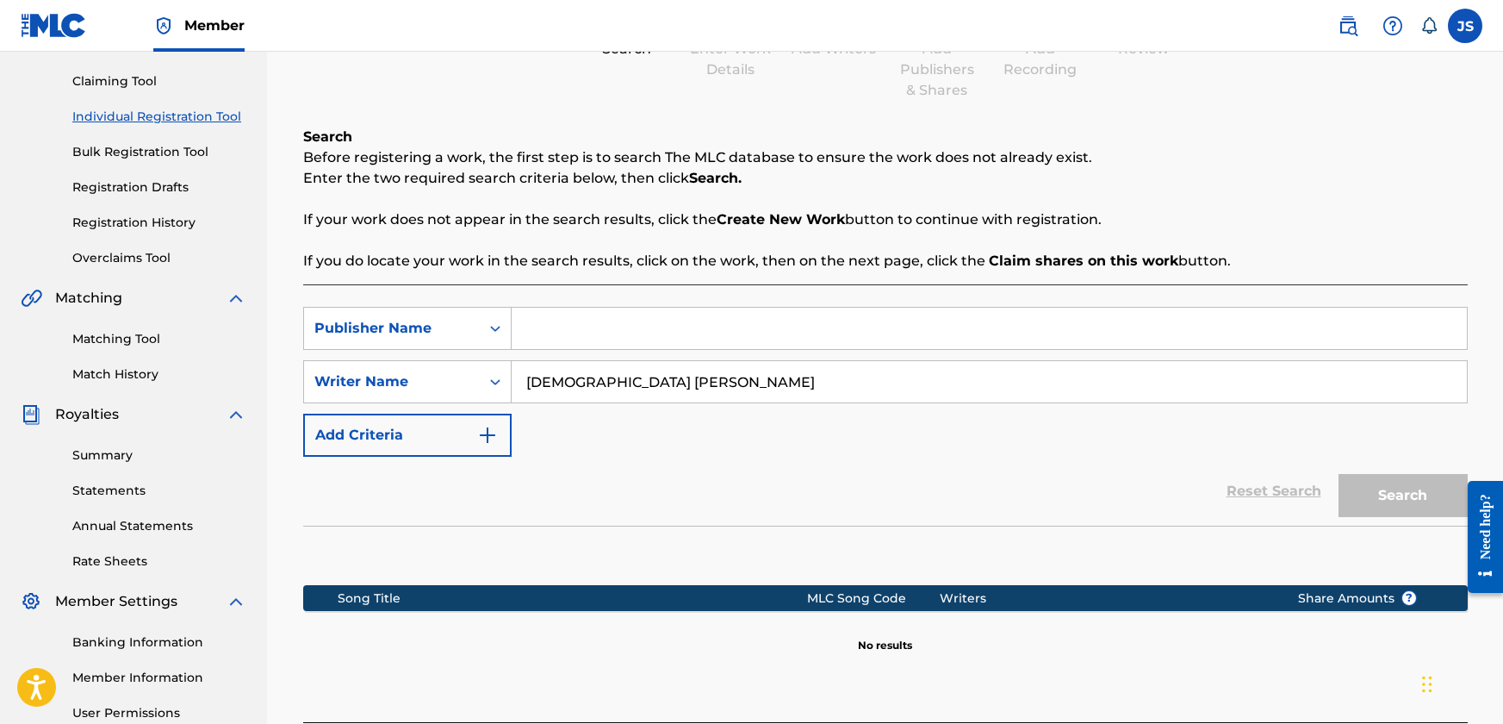
click at [628, 386] on input "[DEMOGRAPHIC_DATA] [PERSON_NAME]" at bounding box center [990, 381] width 956 height 41
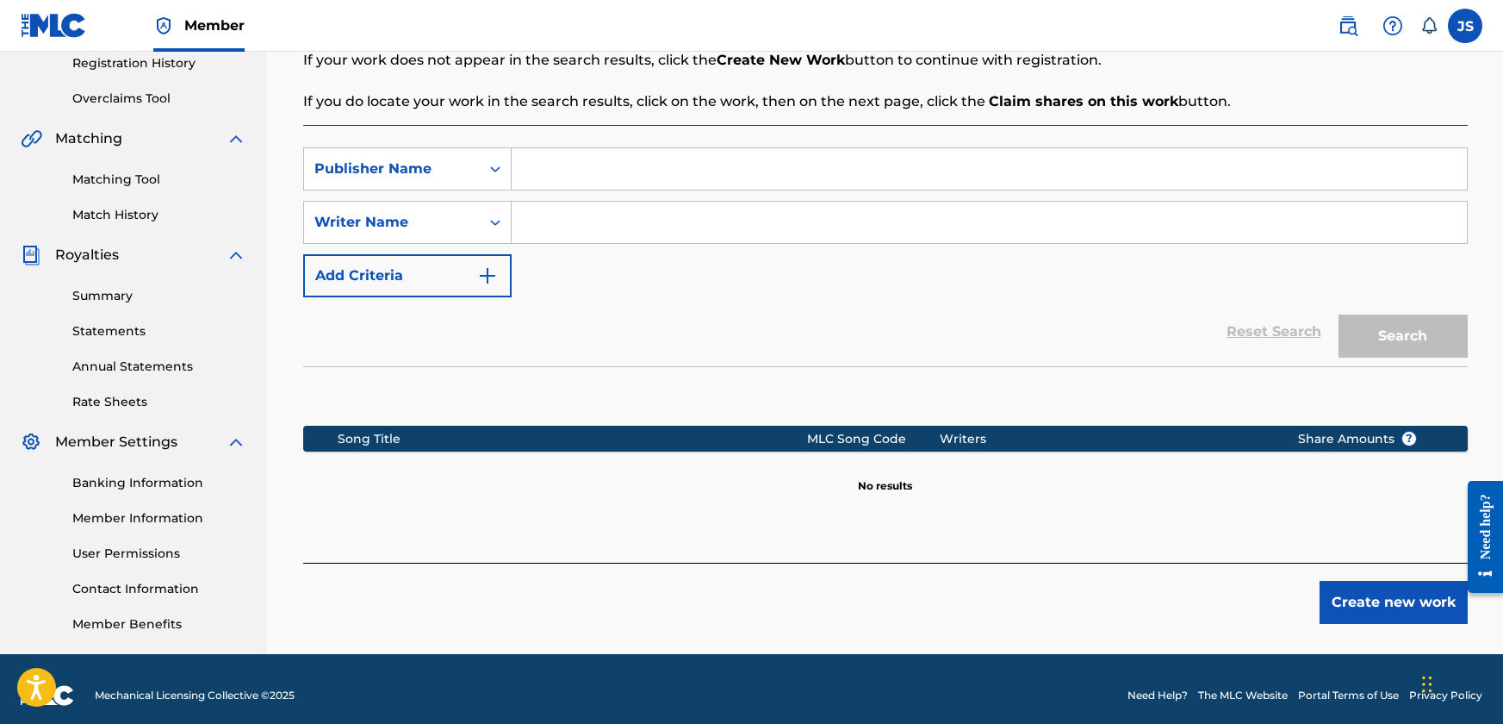
scroll to position [345, 0]
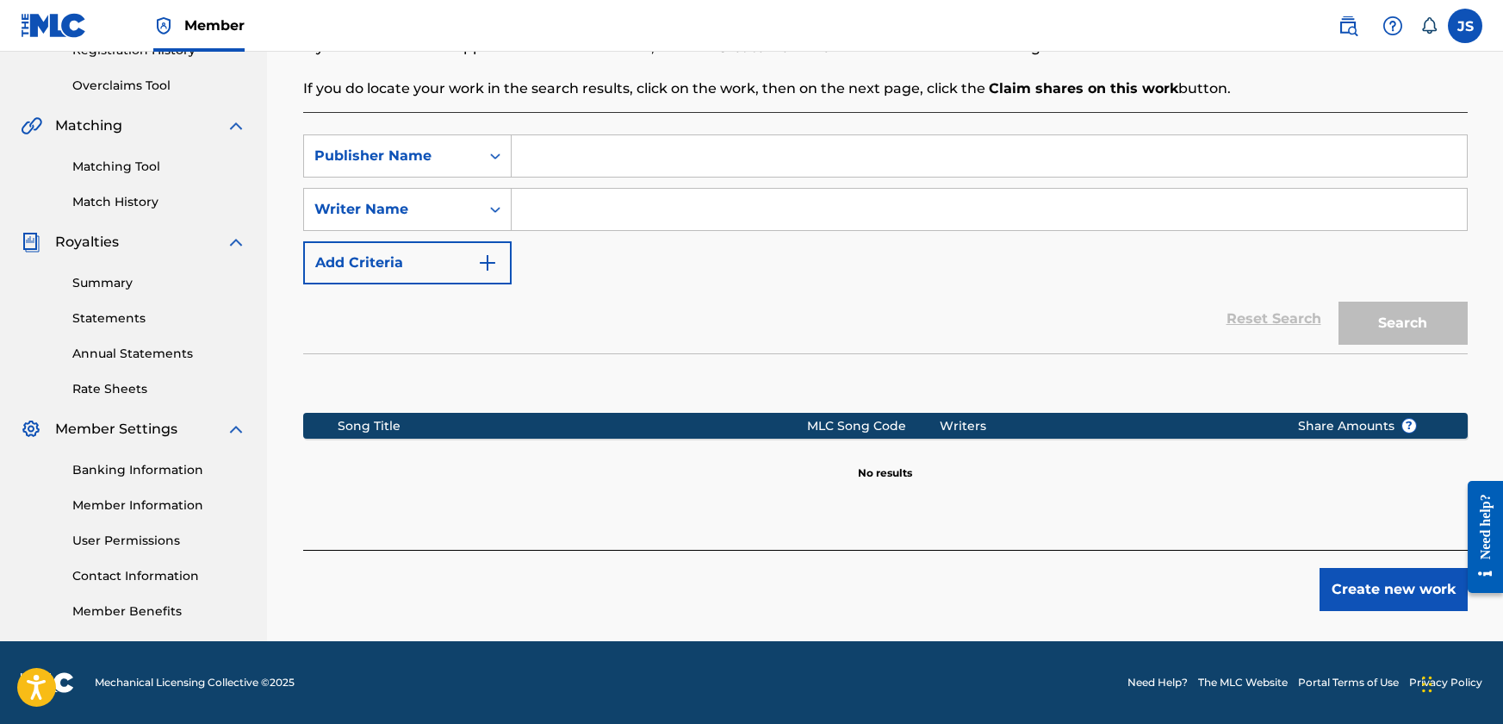
click at [1359, 590] on button "Create new work" at bounding box center [1394, 589] width 148 height 43
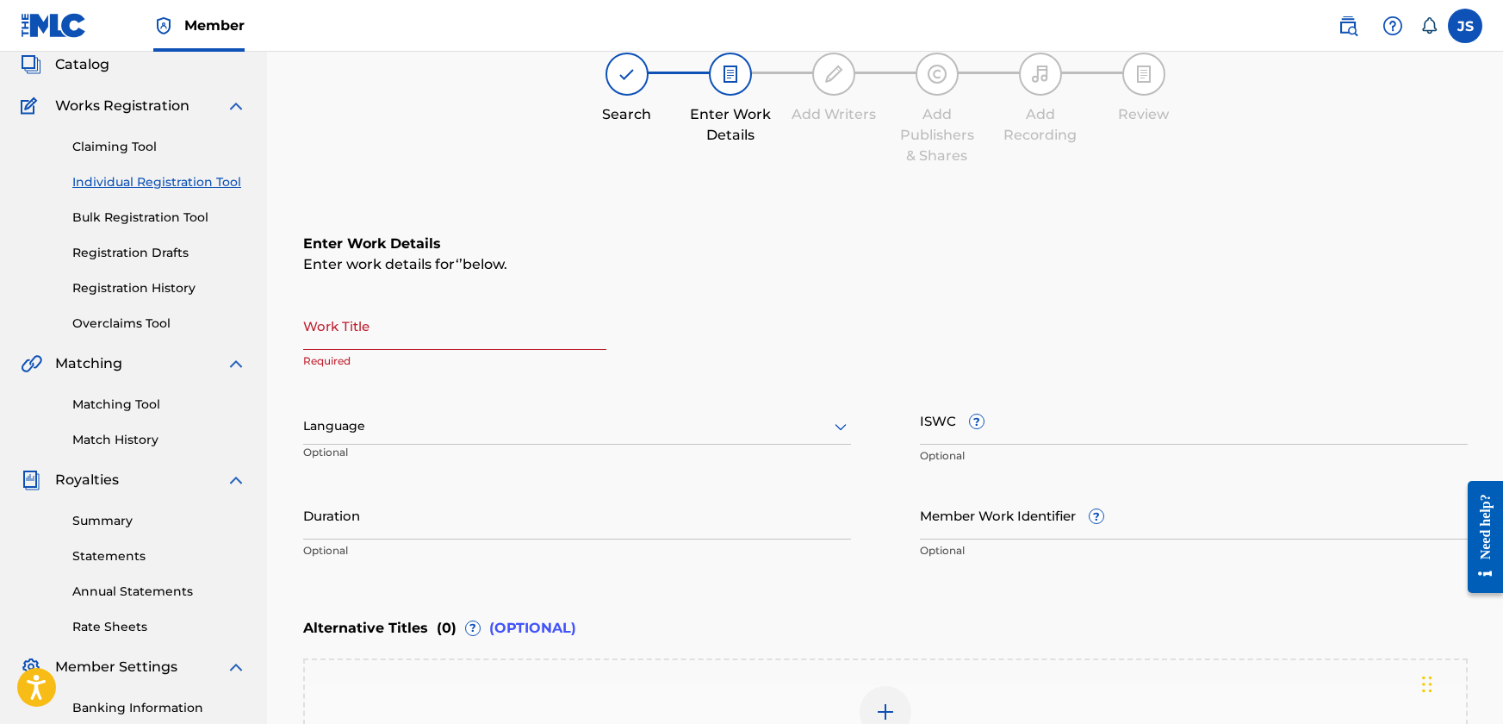
scroll to position [97, 0]
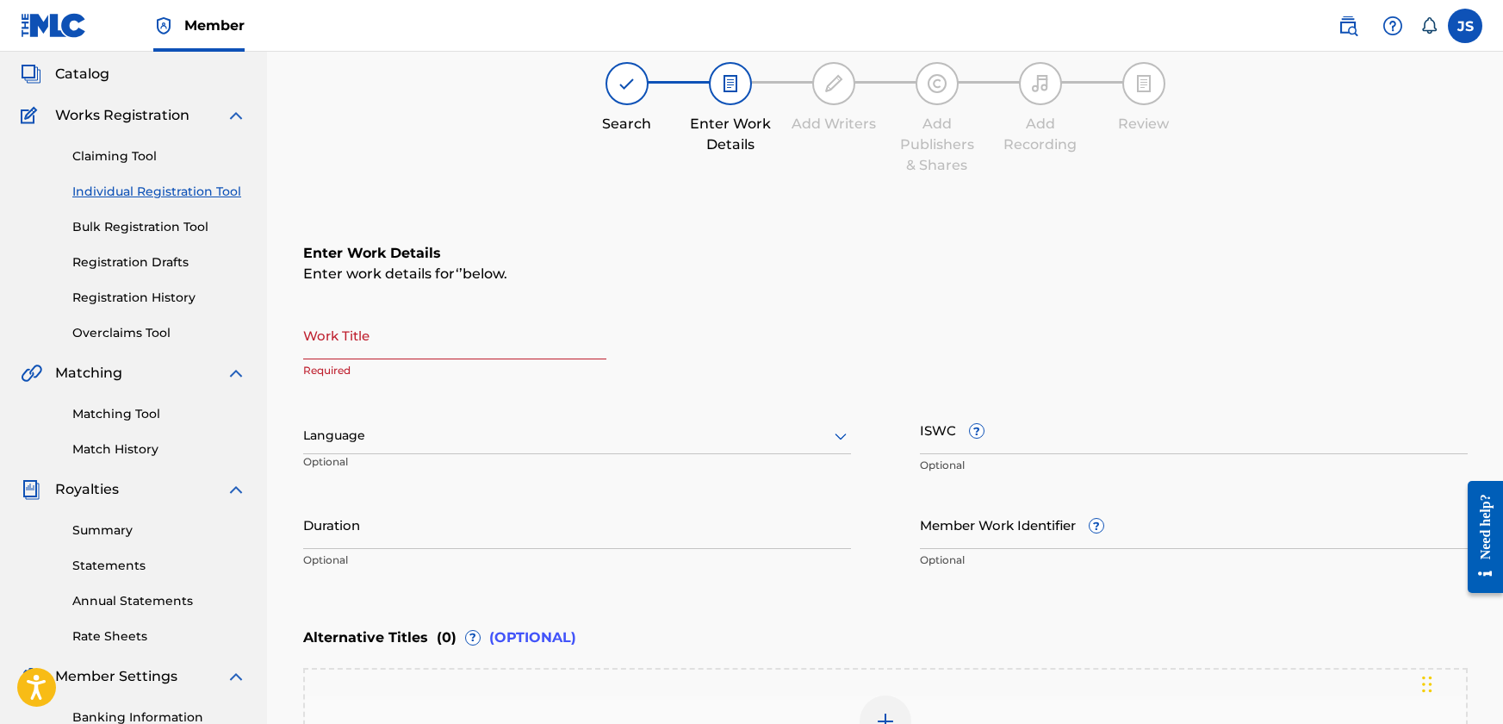
click at [419, 341] on input "Work Title" at bounding box center [454, 334] width 303 height 49
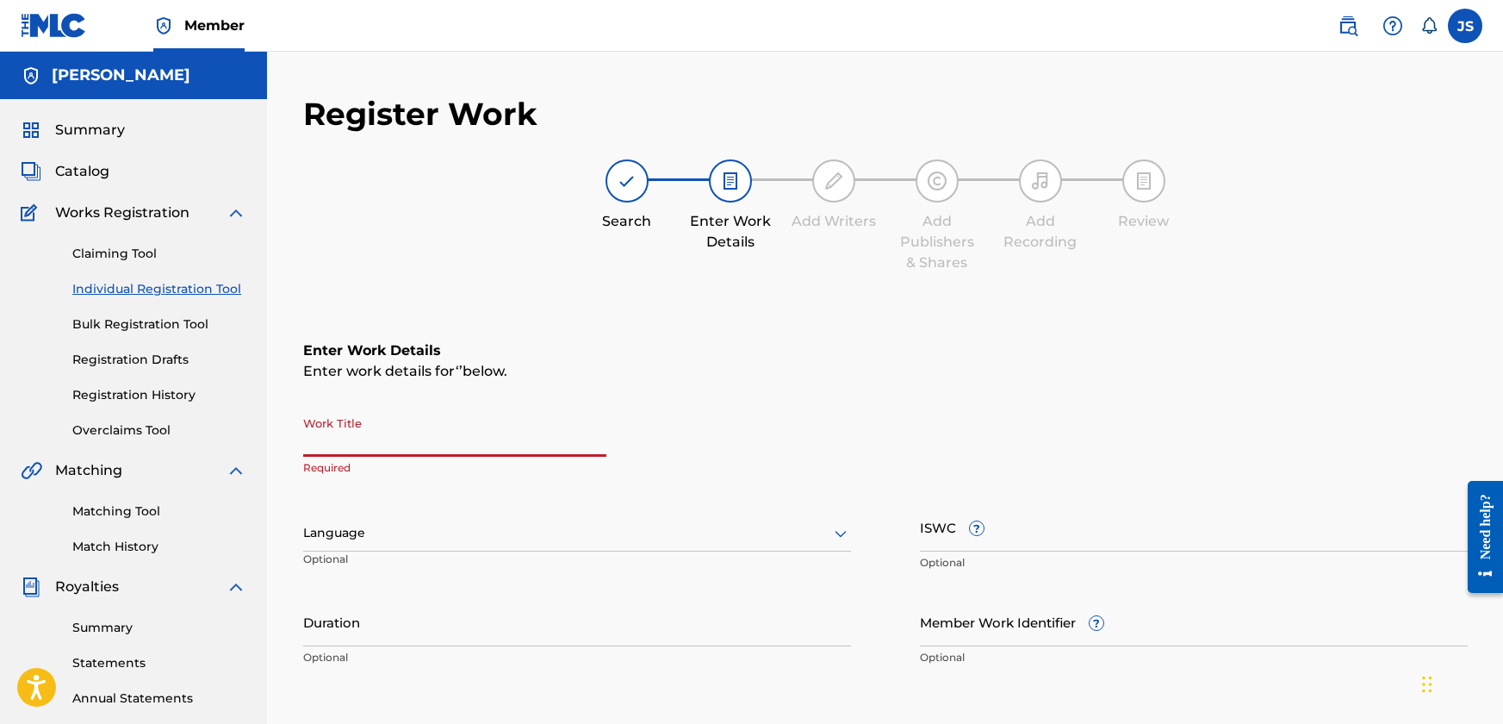
paste input "Big Man Thing"
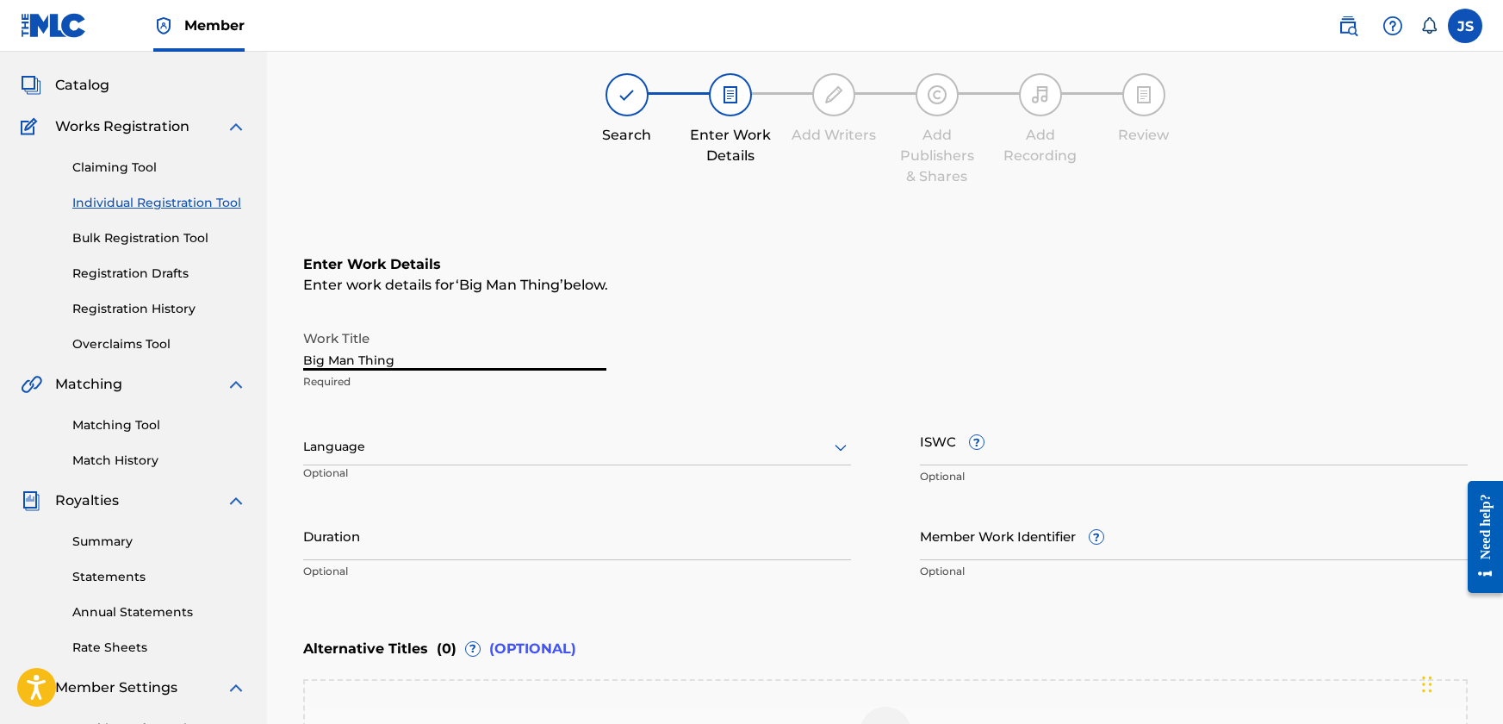
scroll to position [172, 0]
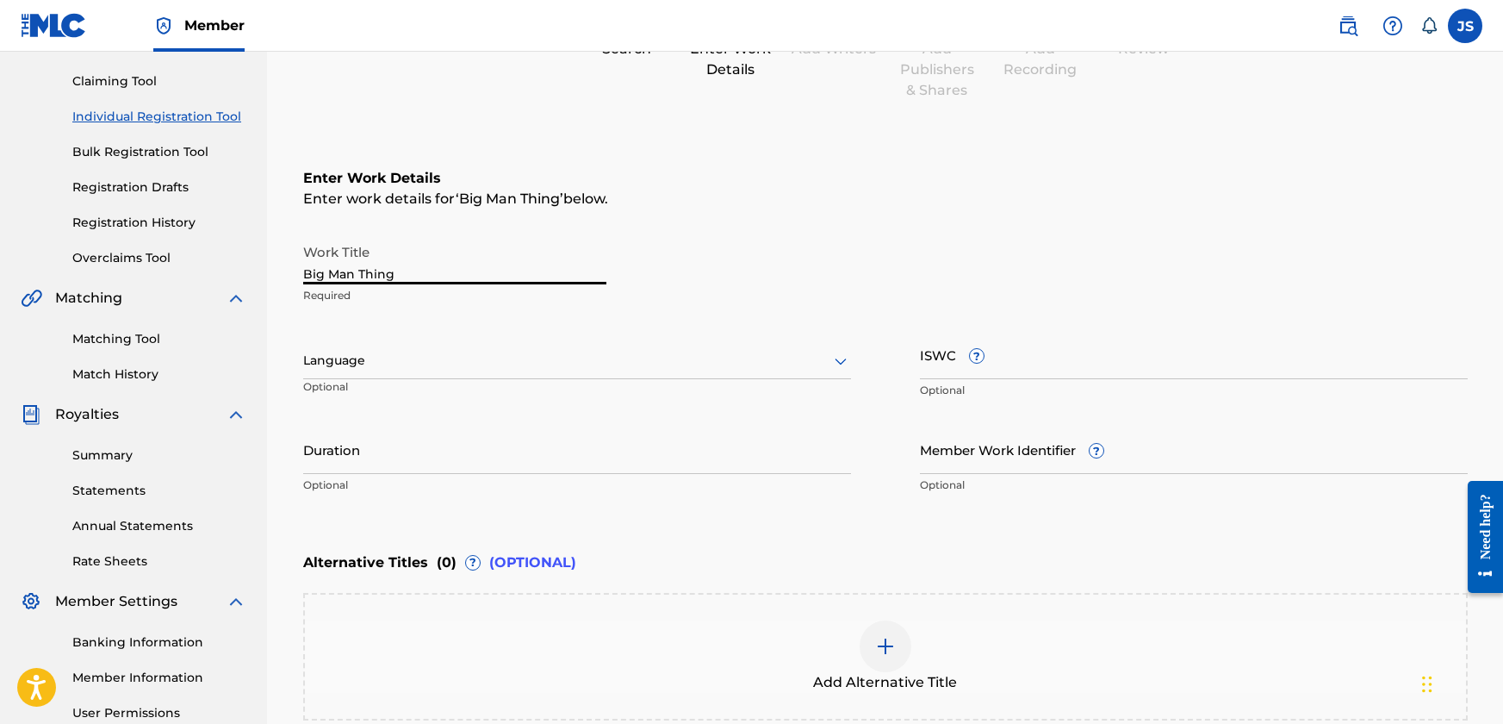
type input "Big Man Thing"
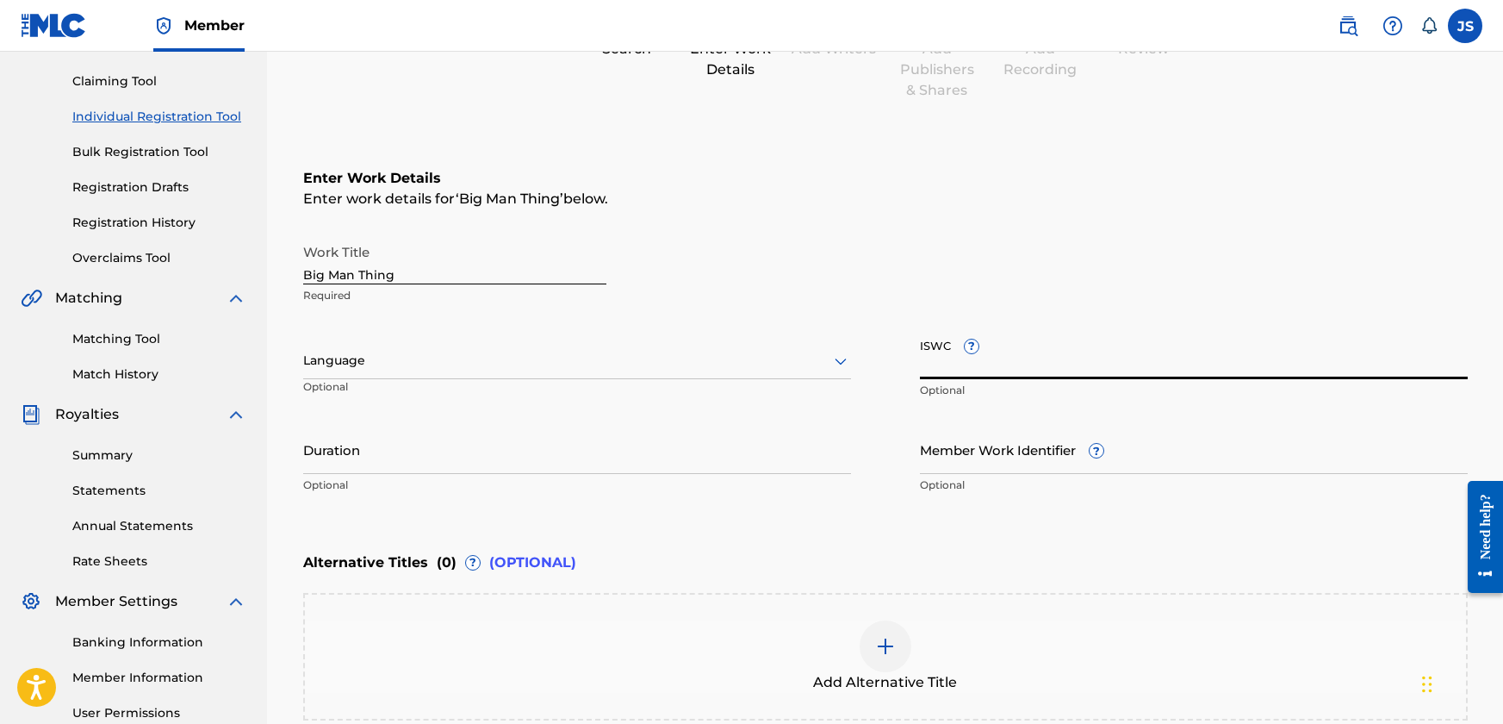
click at [1014, 361] on input "ISWC ?" at bounding box center [1194, 354] width 548 height 49
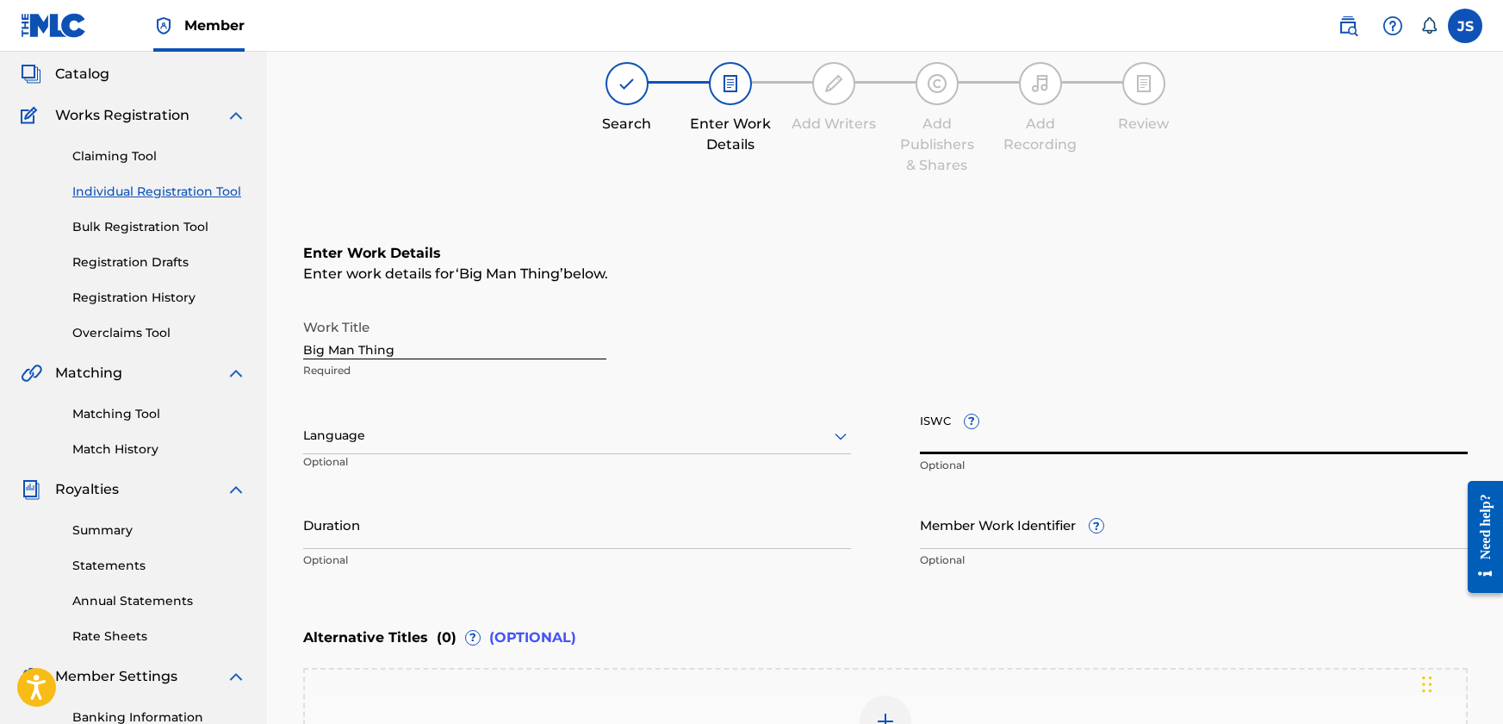
scroll to position [356, 0]
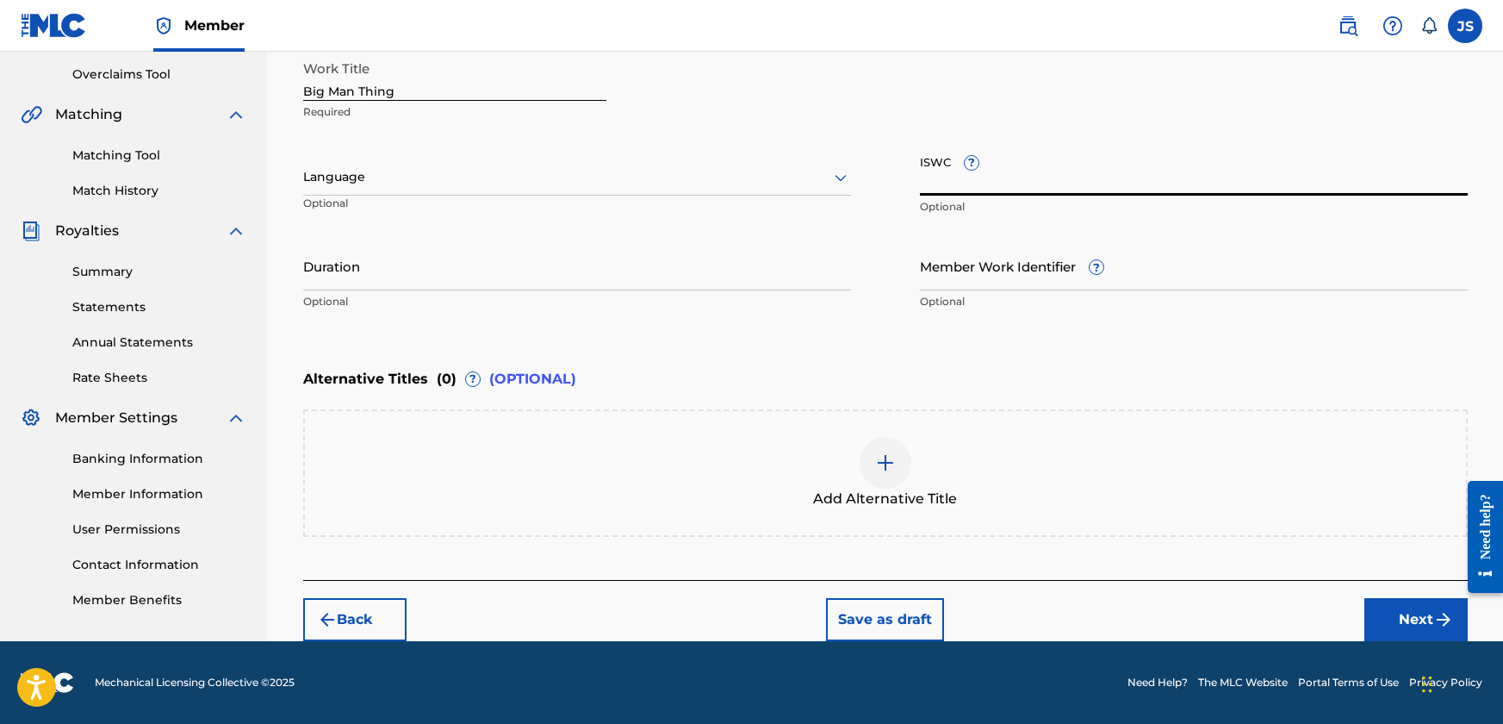
click at [1442, 617] on img "submit" at bounding box center [1444, 619] width 21 height 21
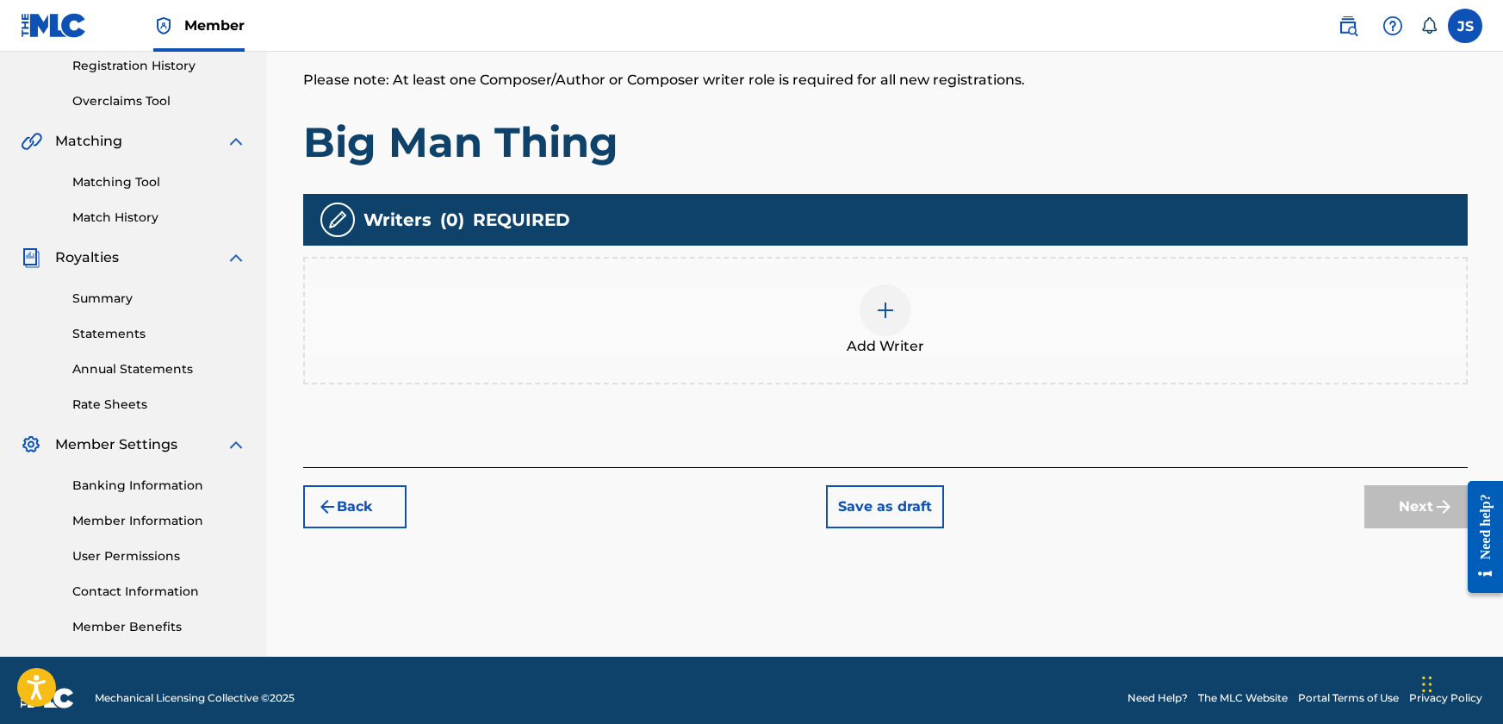
scroll to position [336, 0]
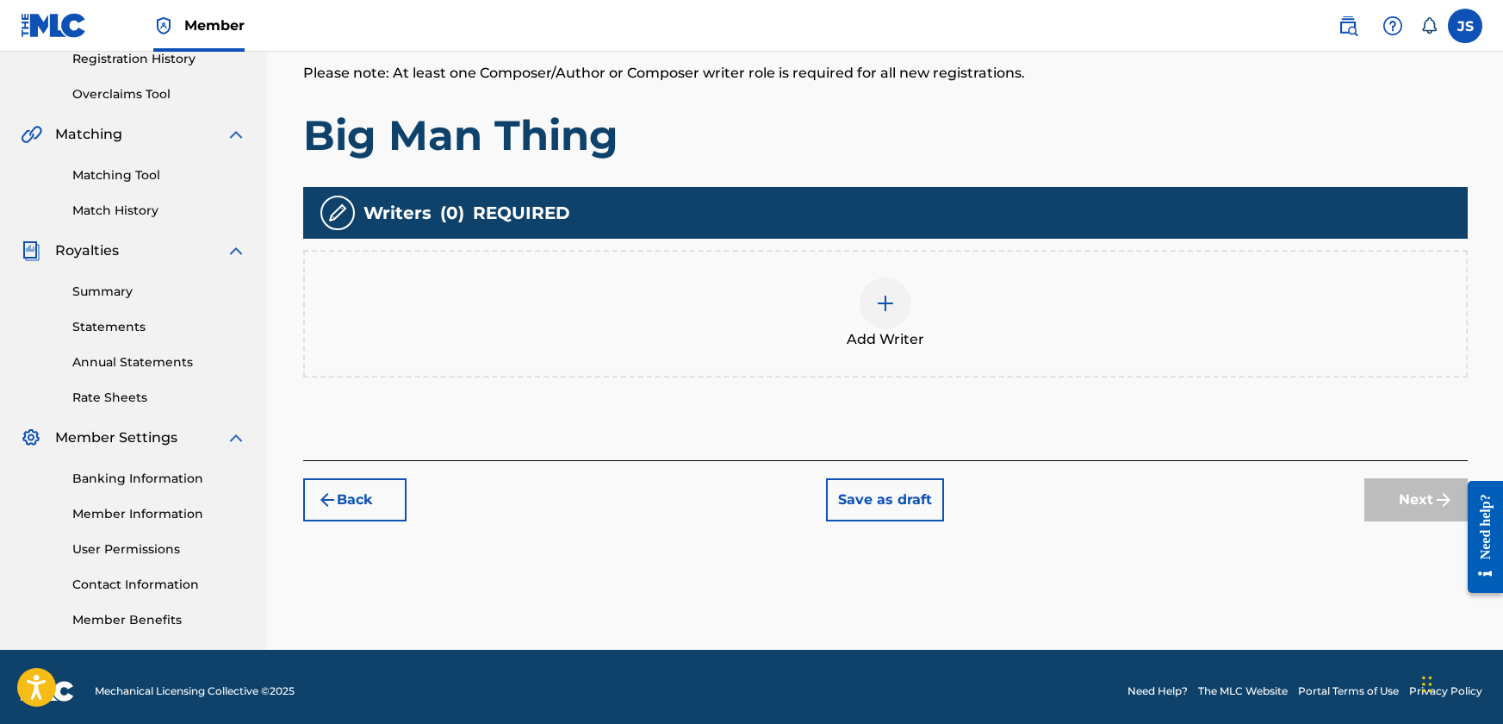
click at [881, 297] on img at bounding box center [885, 303] width 21 height 21
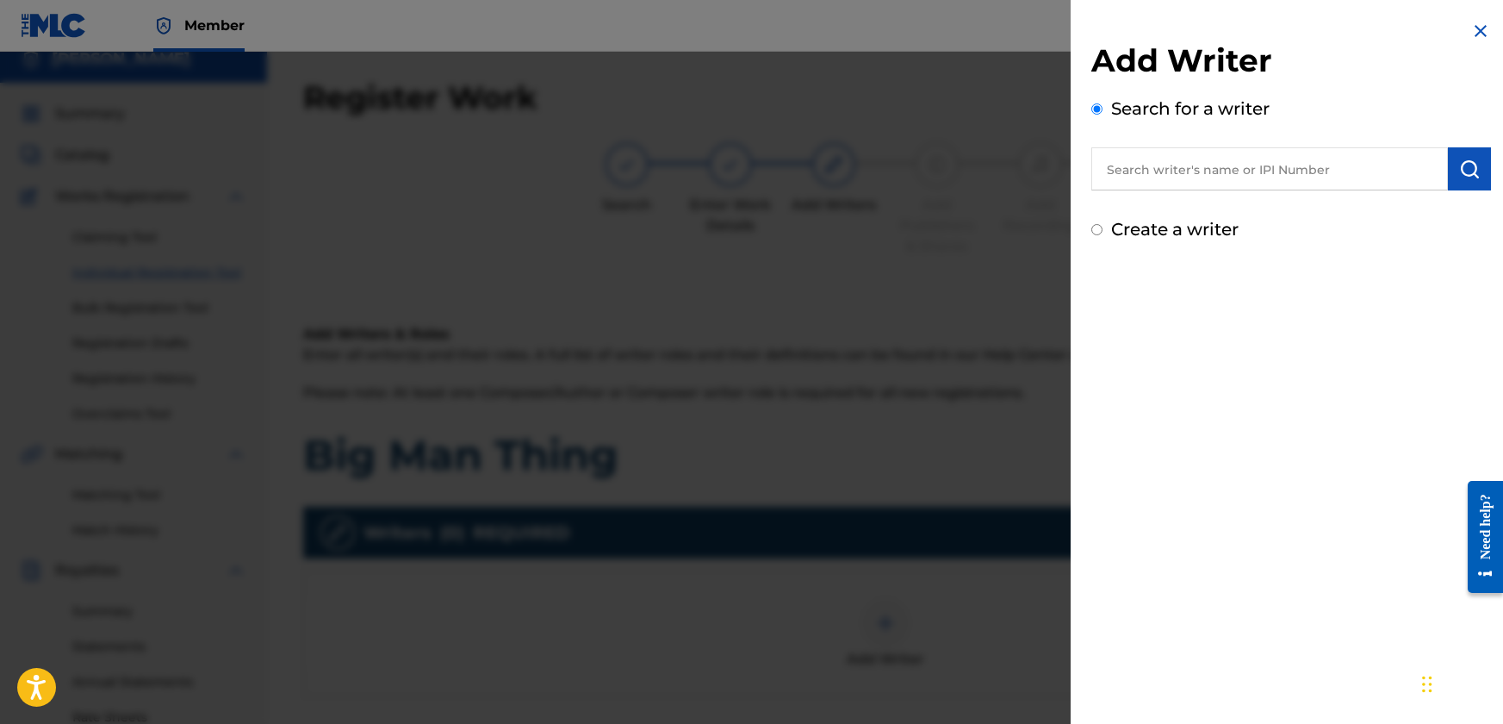
scroll to position [0, 0]
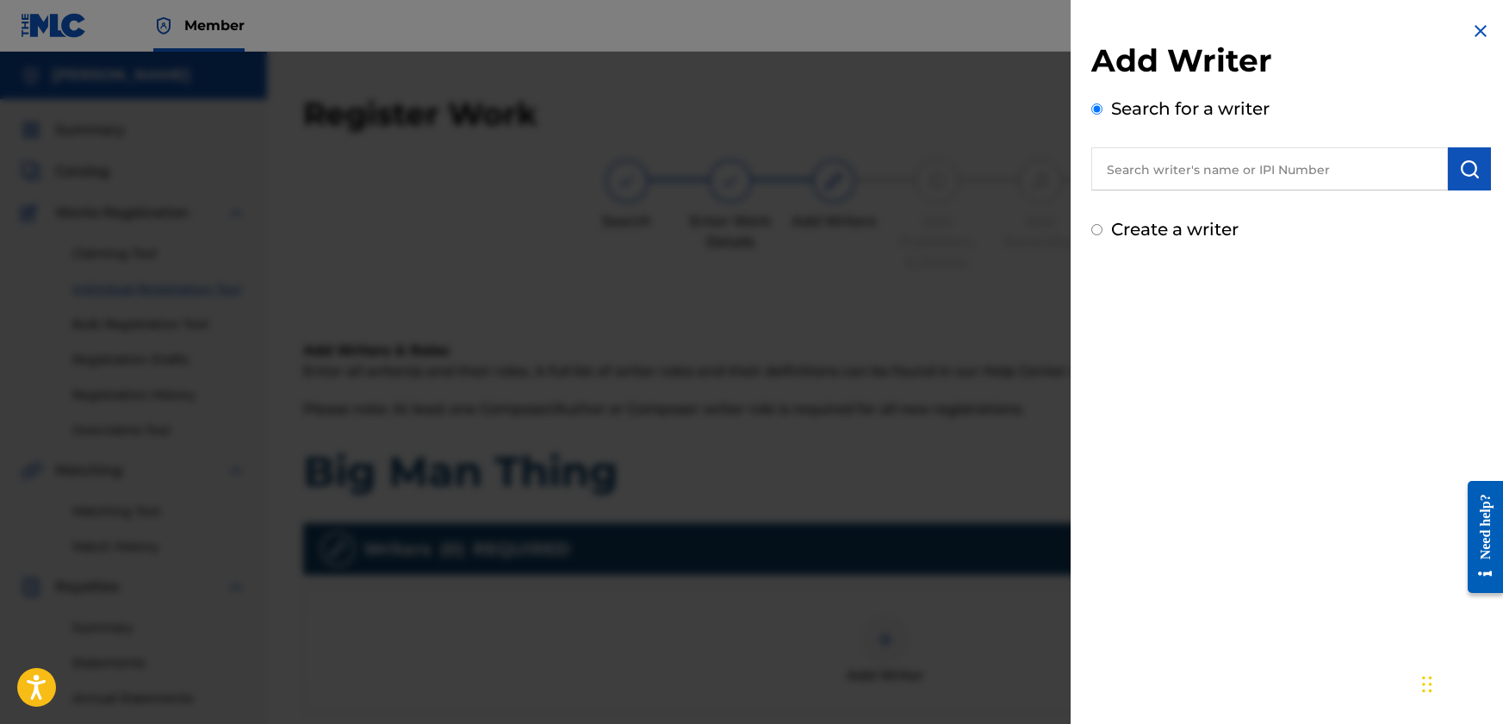
click at [1238, 167] on input "text" at bounding box center [1270, 168] width 357 height 43
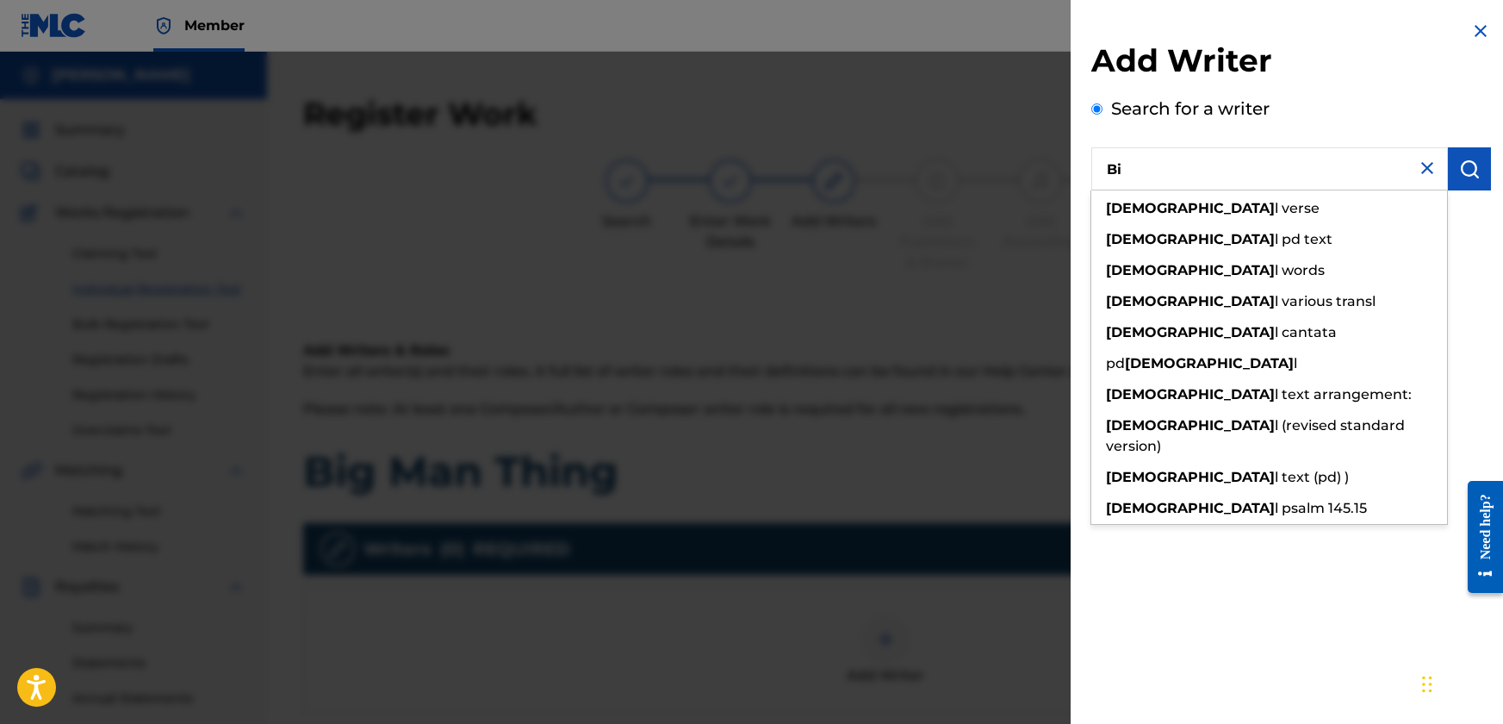
type input "B"
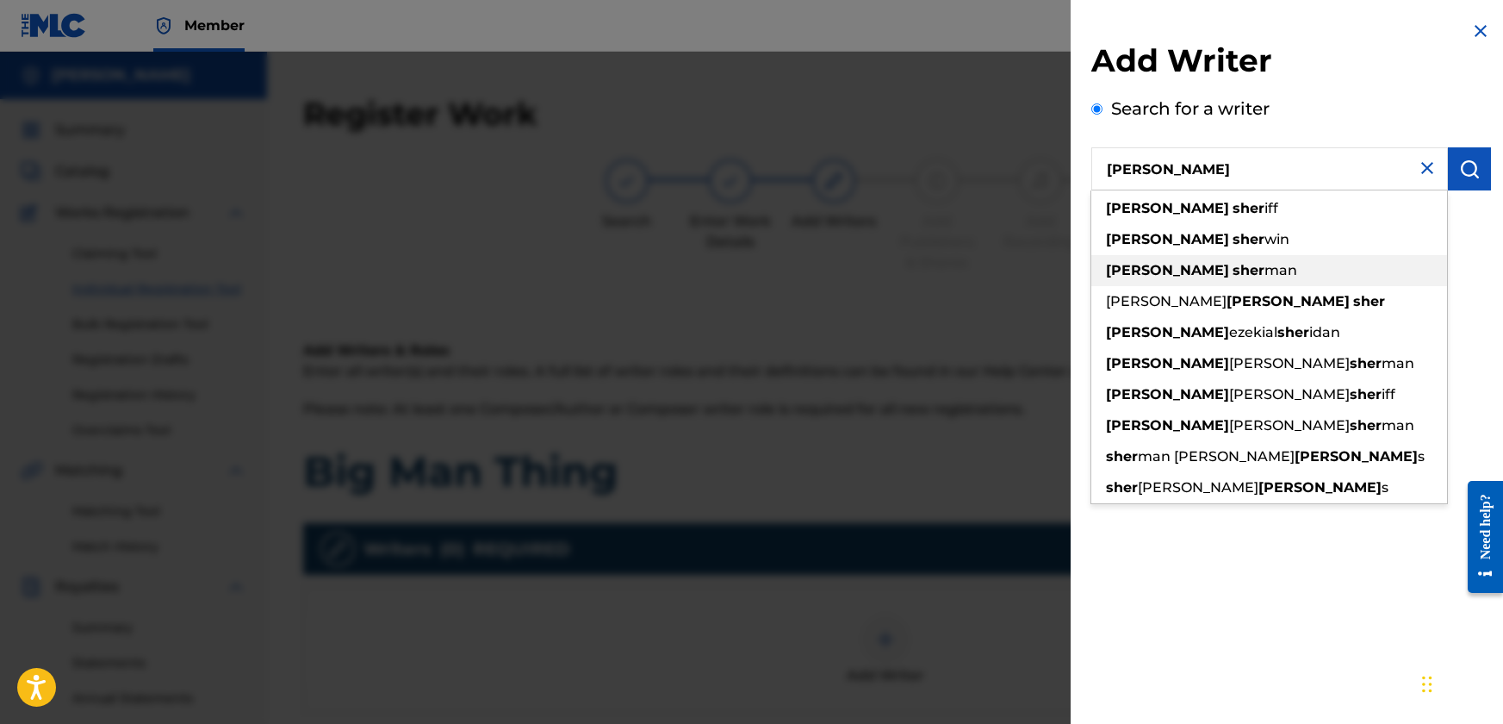
click at [1233, 268] on strong "sher" at bounding box center [1249, 270] width 32 height 16
type input "[PERSON_NAME]"
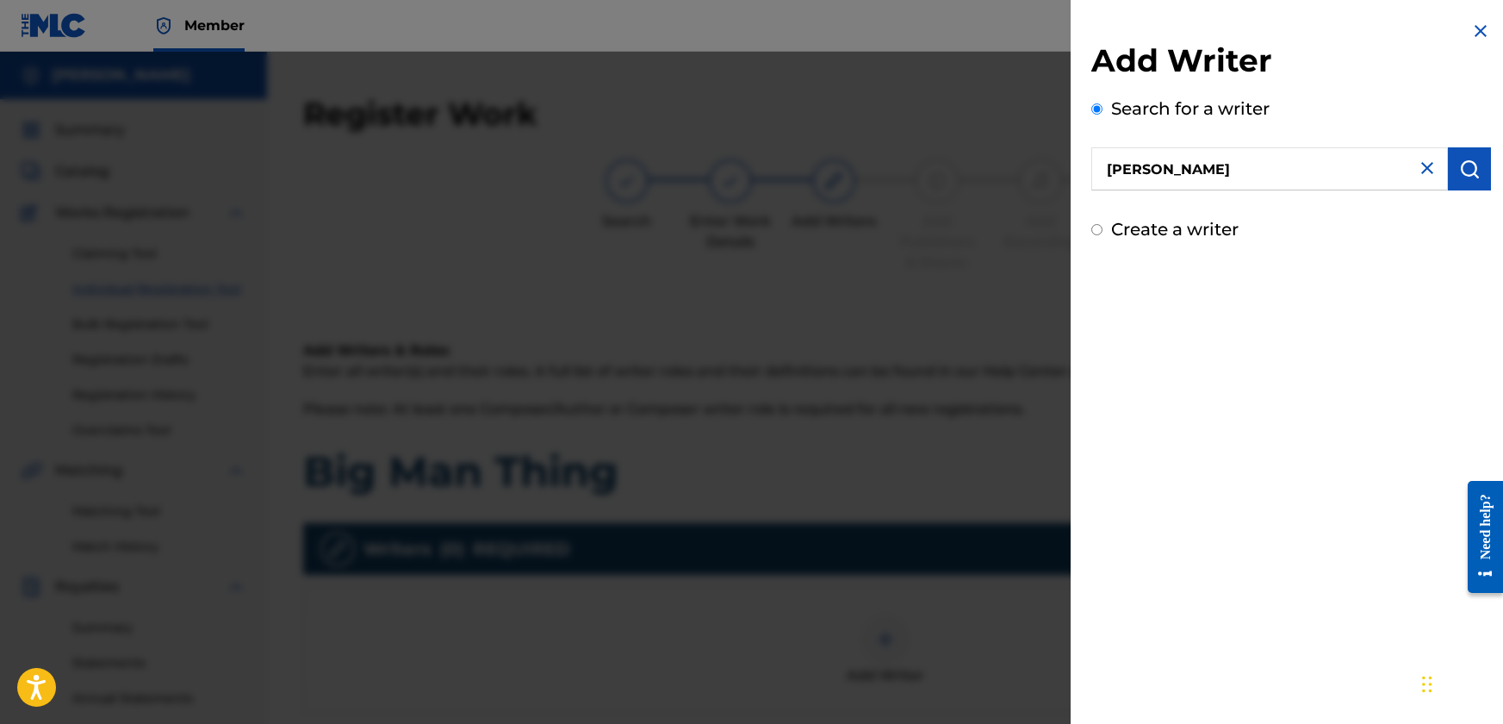
click at [1111, 173] on input "[PERSON_NAME]" at bounding box center [1270, 168] width 357 height 43
click at [1114, 231] on label "Create a writer" at bounding box center [1175, 229] width 128 height 21
radio input "true"
click at [1103, 231] on input "Create a writer" at bounding box center [1097, 229] width 11 height 11
radio input "false"
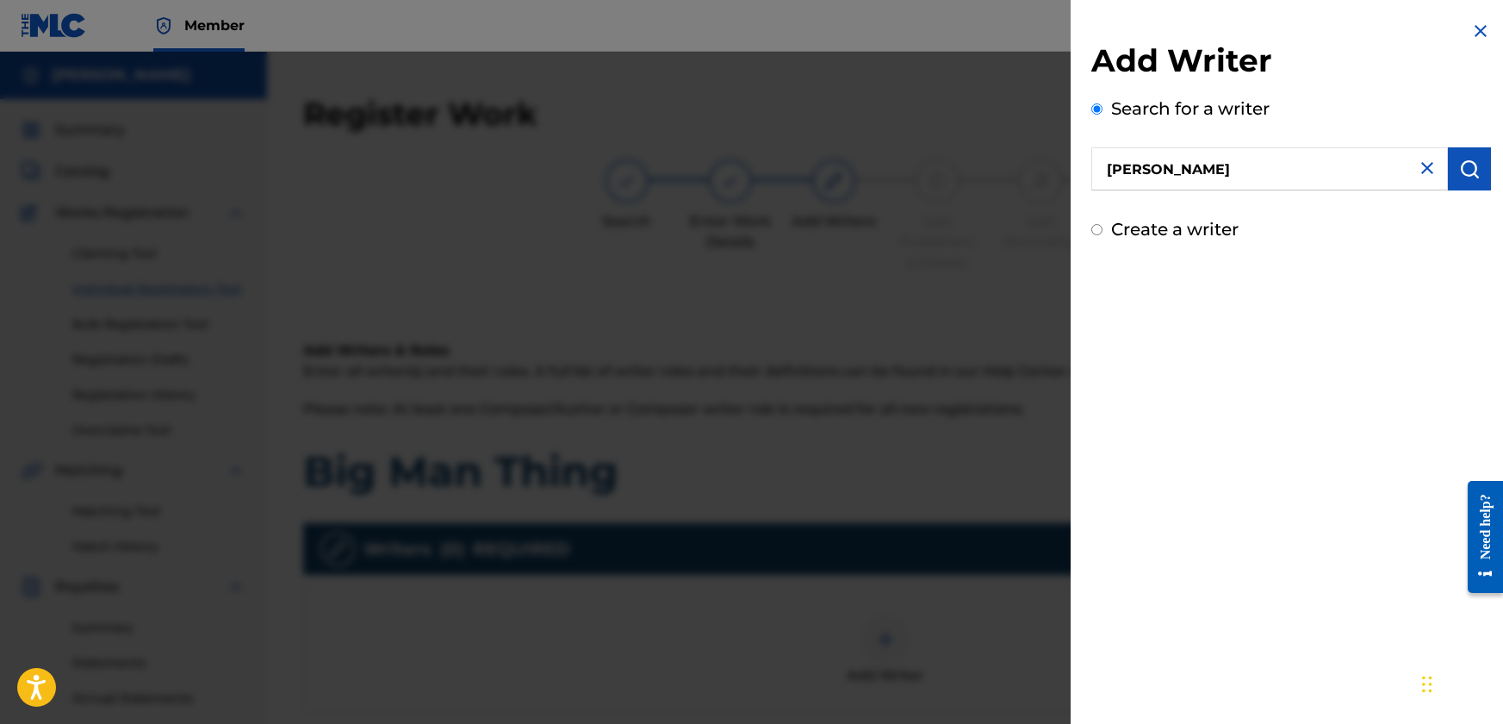
radio input "true"
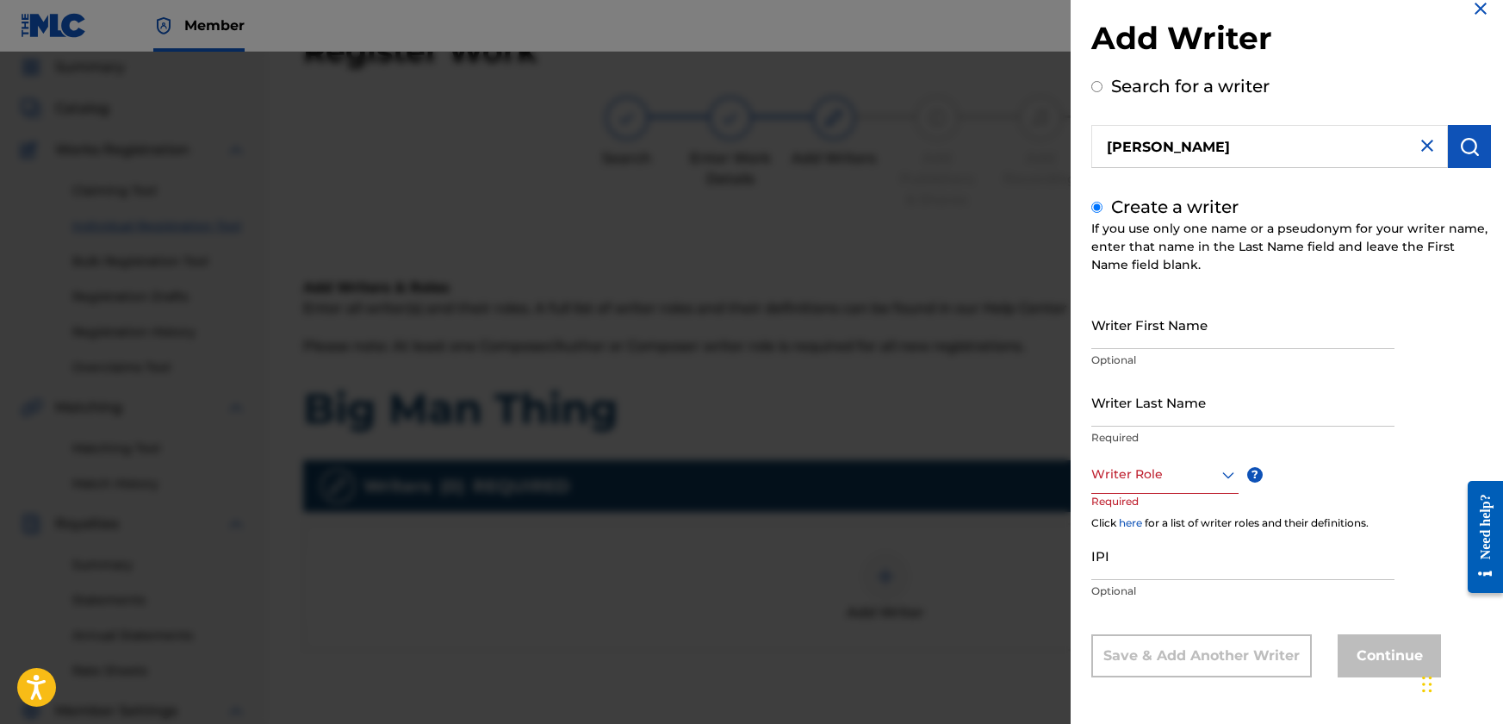
scroll to position [86, 0]
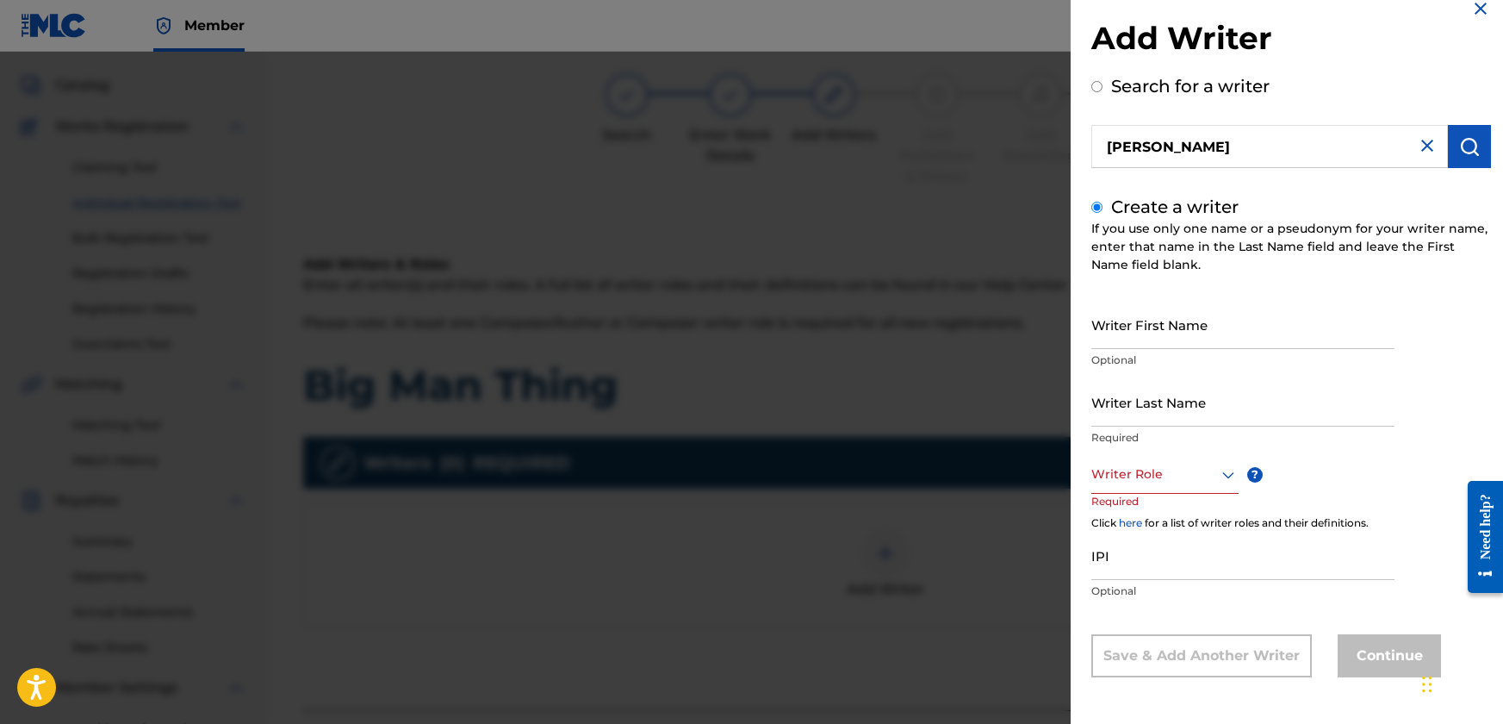
click at [1128, 522] on link "here" at bounding box center [1130, 522] width 23 height 13
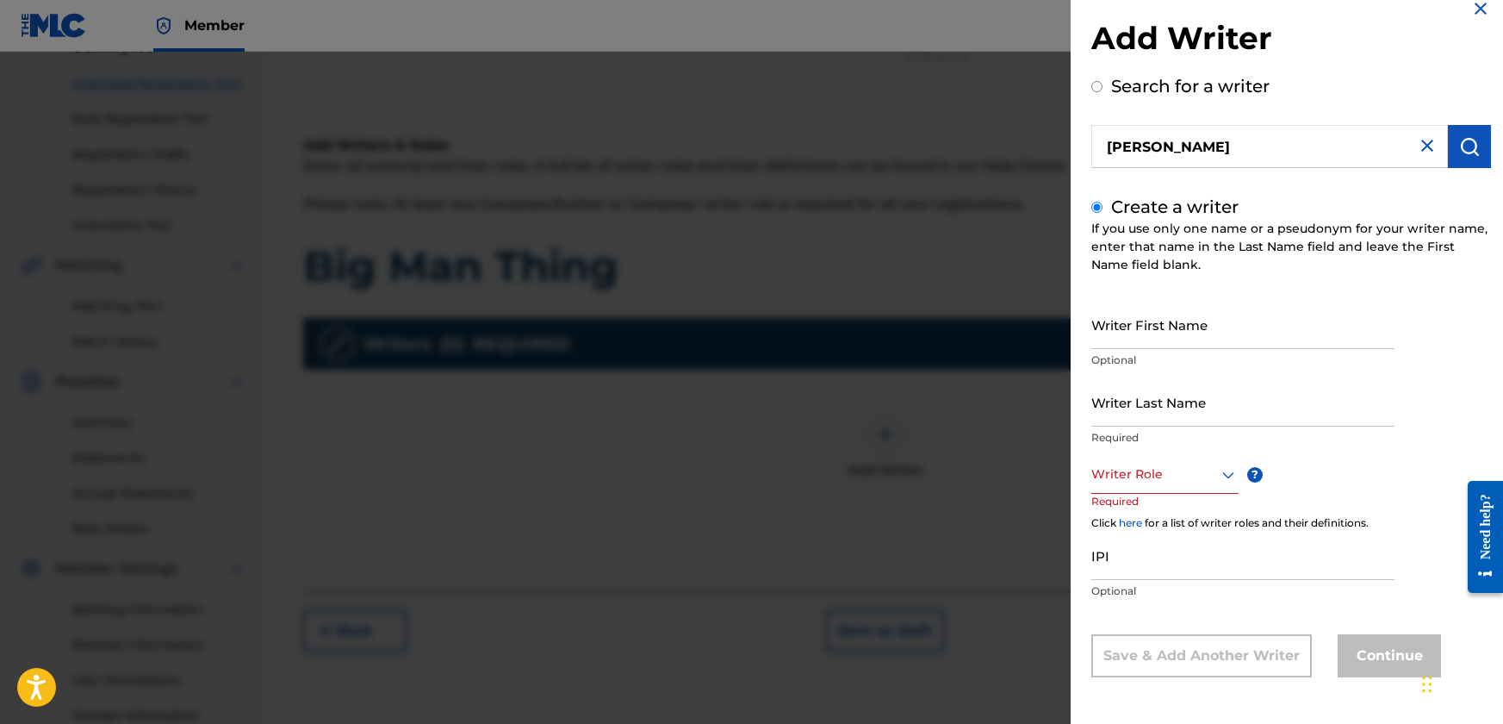
scroll to position [258, 0]
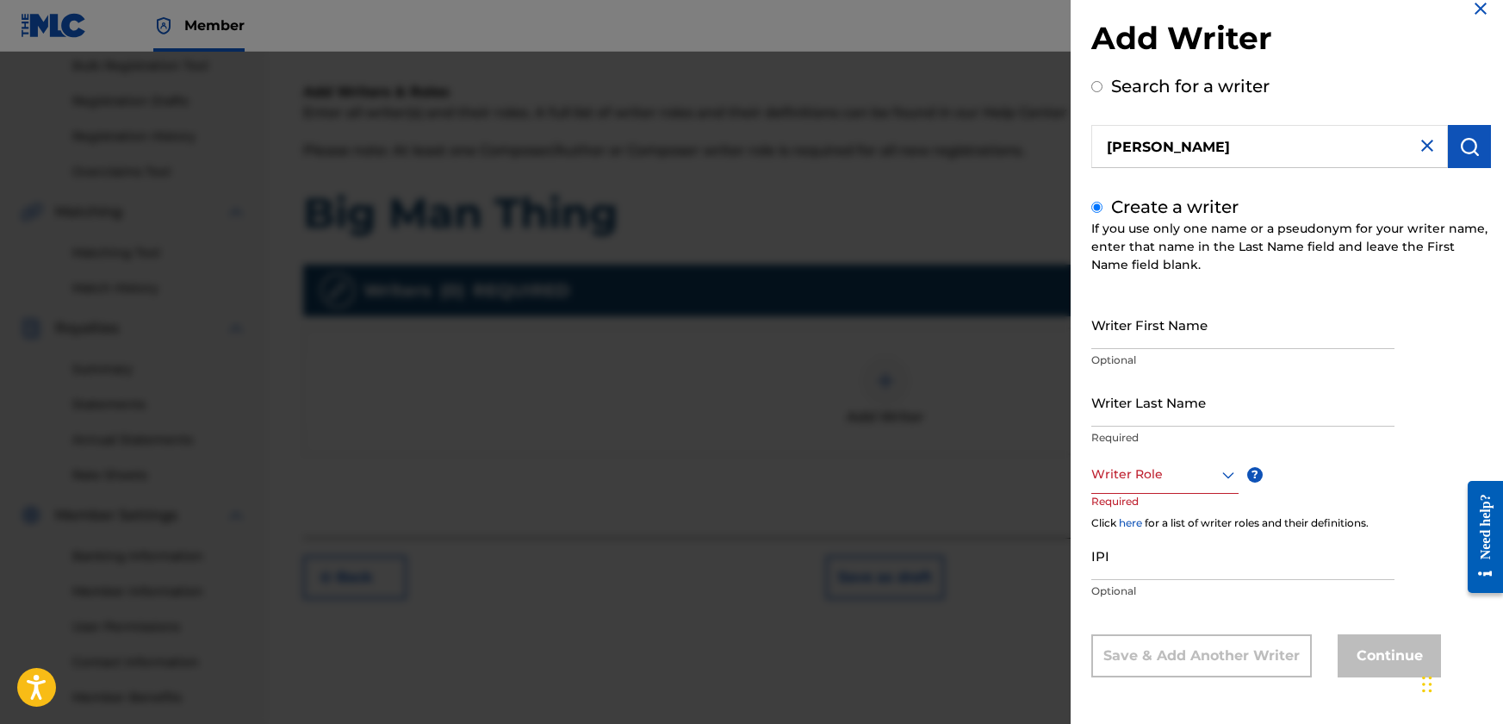
click at [1136, 550] on input "IPI" at bounding box center [1243, 555] width 303 height 49
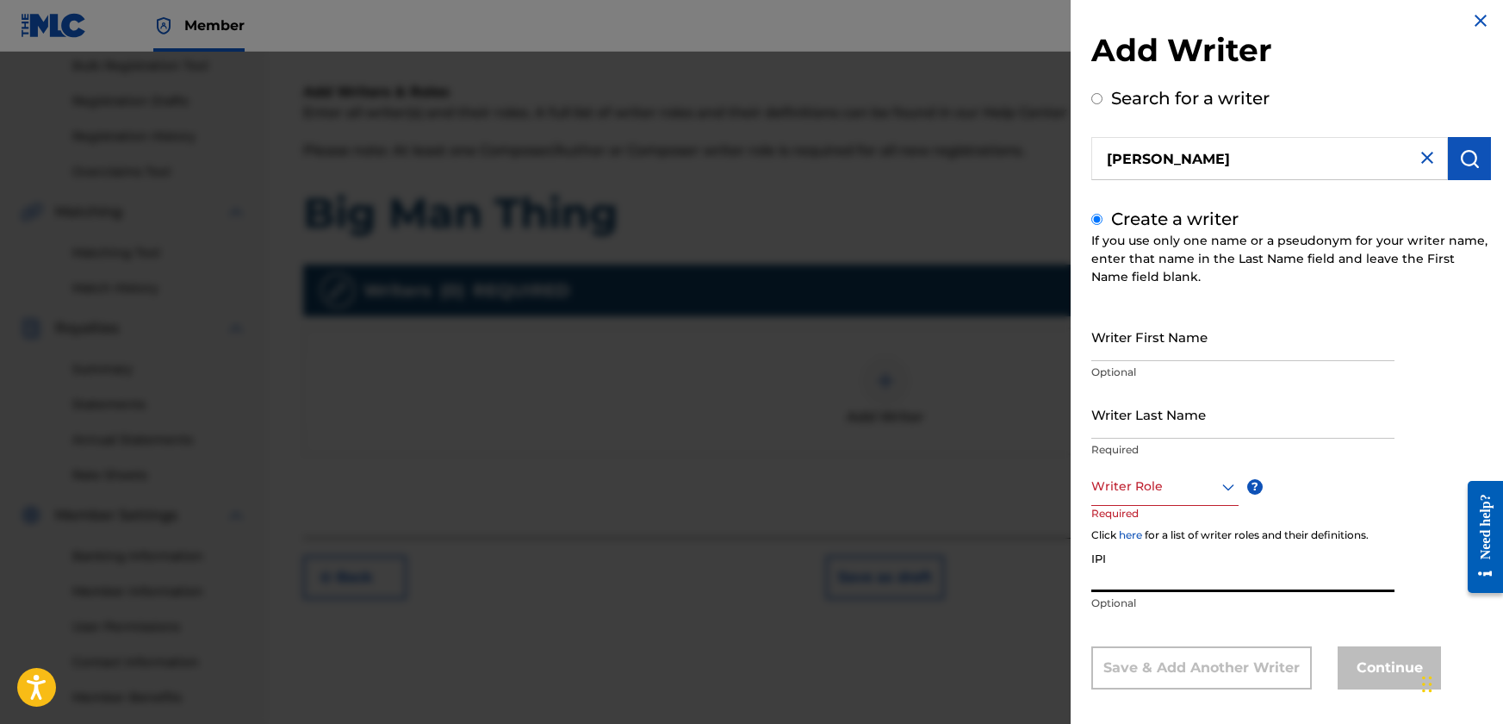
scroll to position [0, 0]
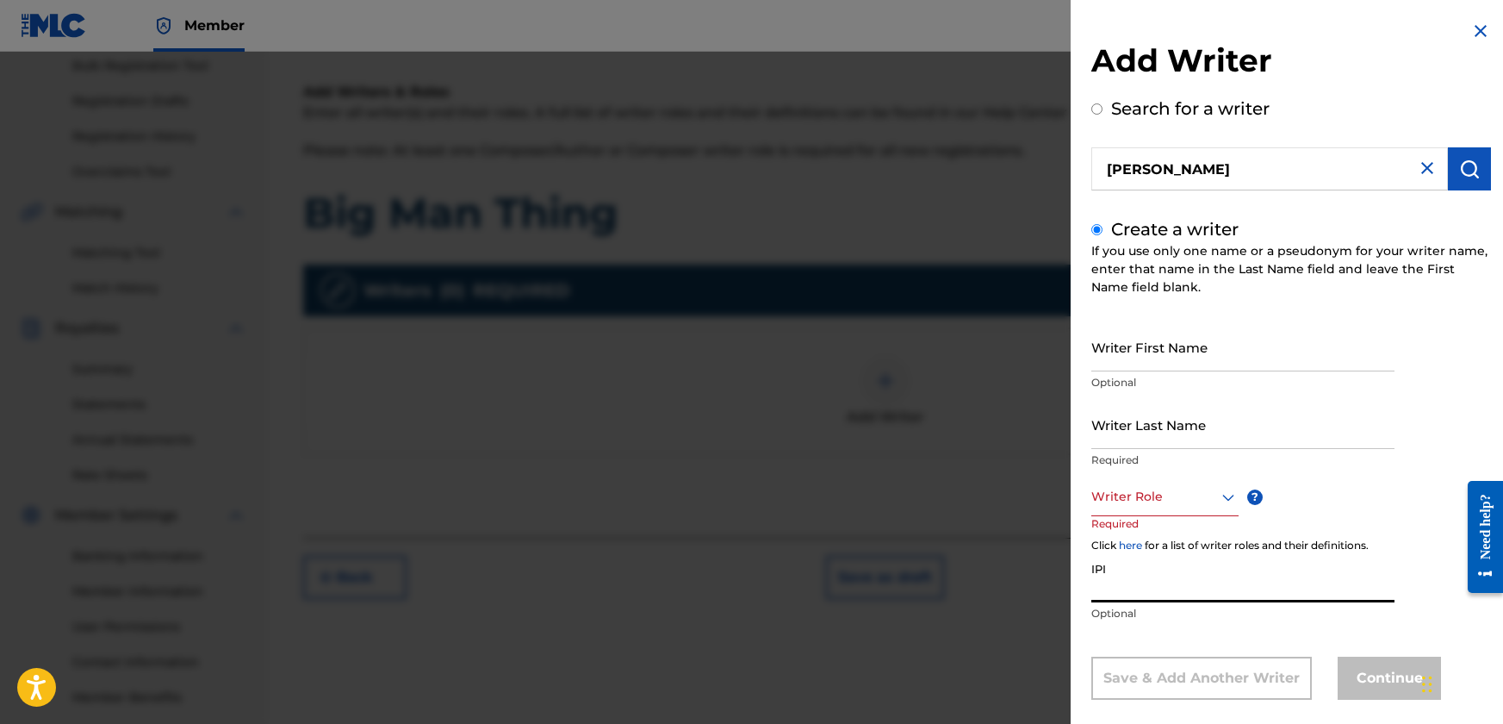
click at [1471, 32] on img at bounding box center [1481, 31] width 21 height 21
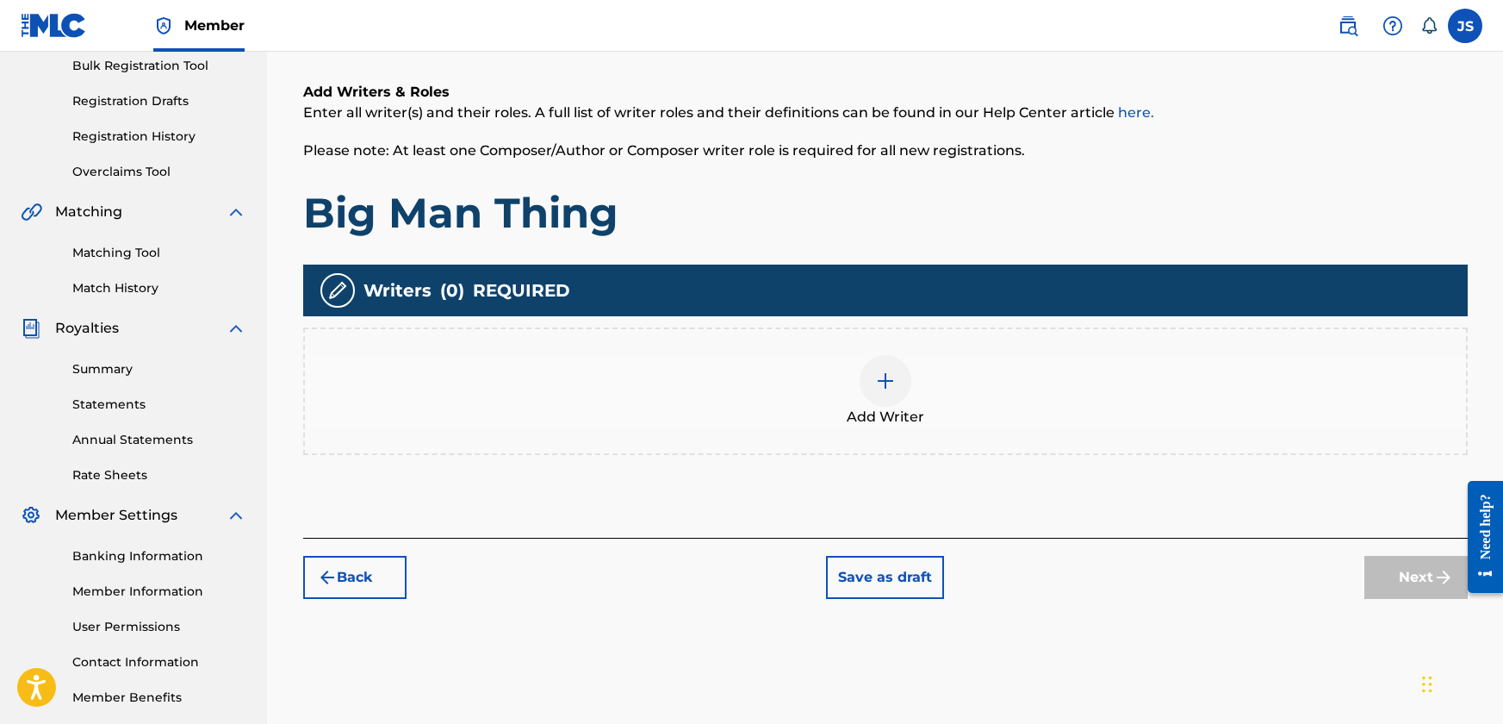
click at [346, 565] on button "Back" at bounding box center [354, 577] width 103 height 43
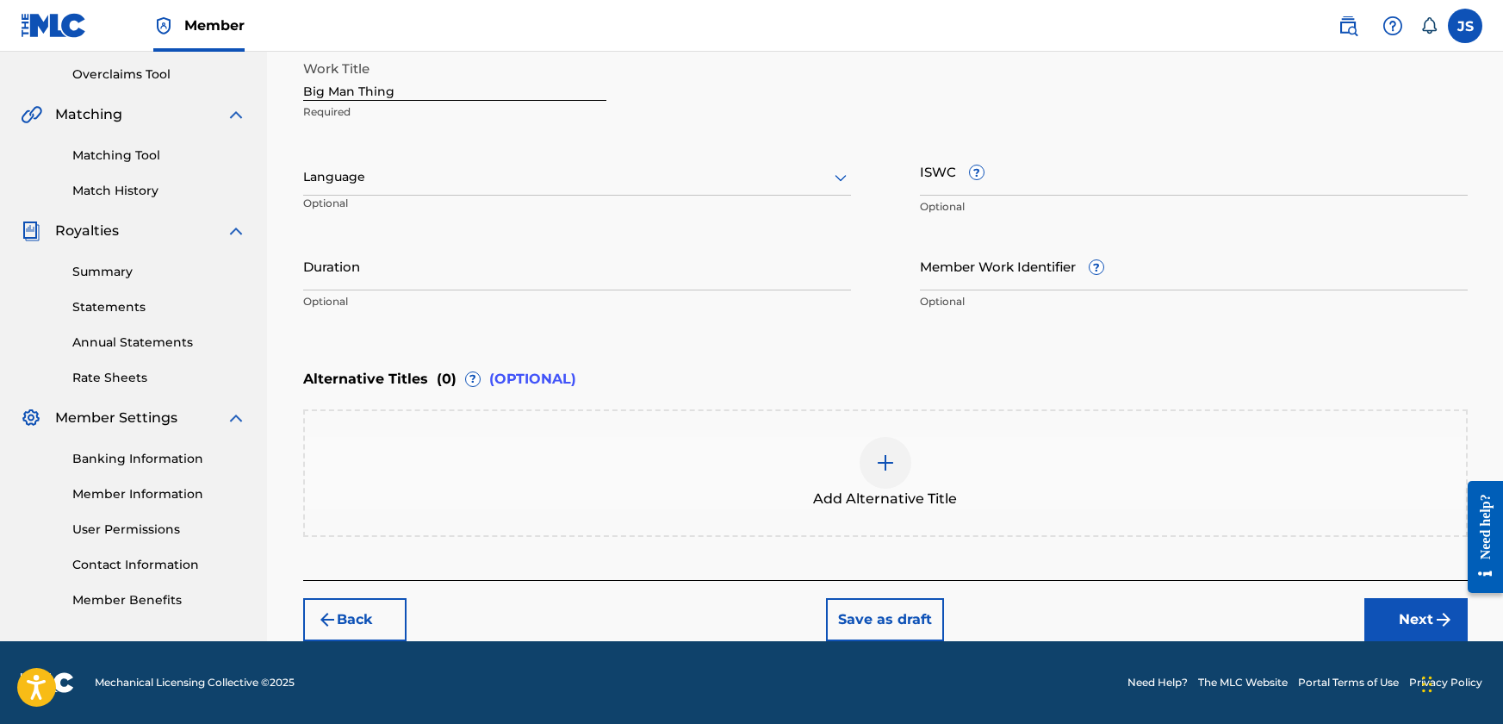
click at [372, 616] on button "Back" at bounding box center [354, 619] width 103 height 43
